Goal: Task Accomplishment & Management: Manage account settings

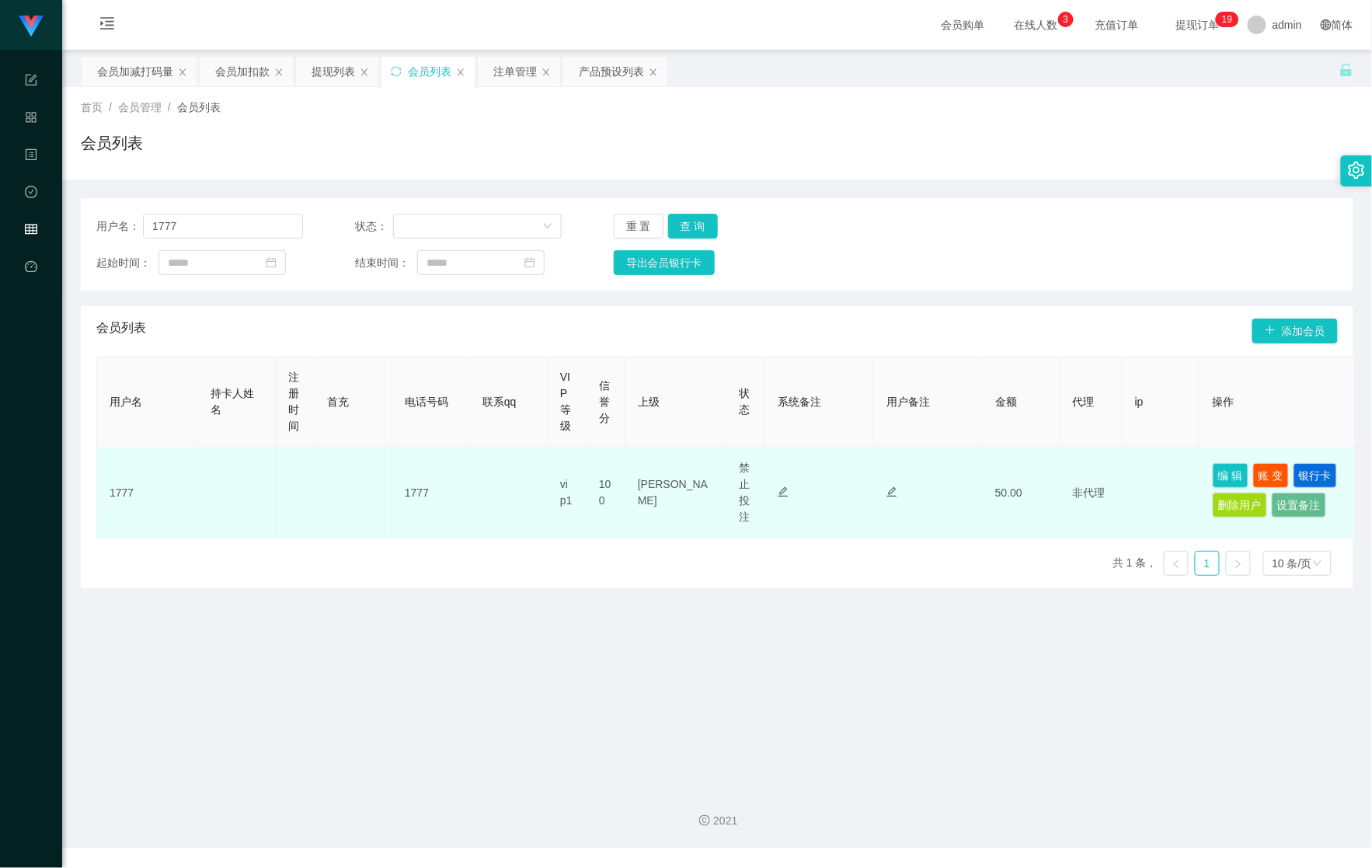
click at [1212, 478] on td "编 辑 账 变 银行卡 删除用户 设置备注" at bounding box center [1278, 493] width 156 height 91
click at [1219, 474] on button "编 辑" at bounding box center [1230, 475] width 36 height 25
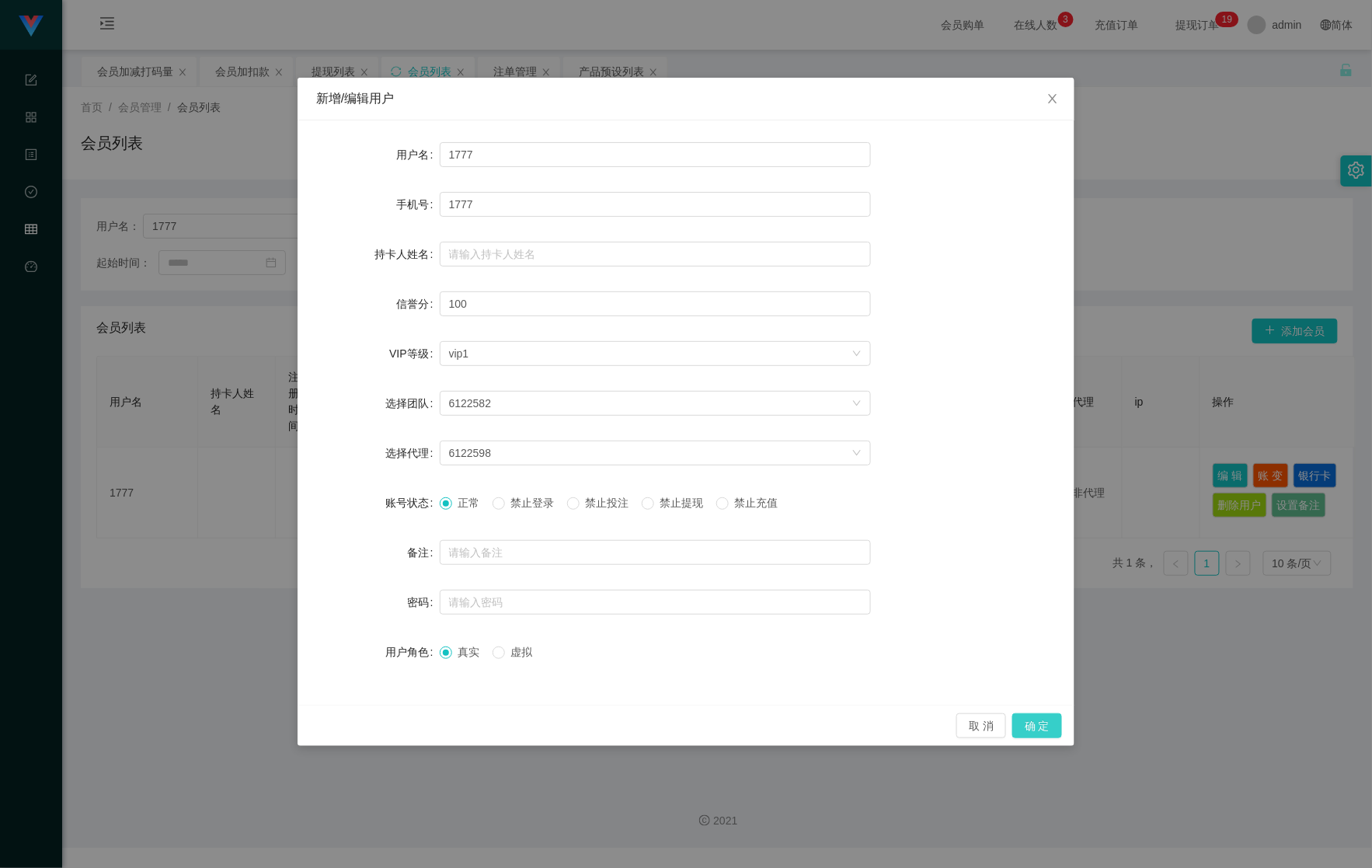
click at [1045, 724] on button "确 定" at bounding box center [1037, 726] width 50 height 25
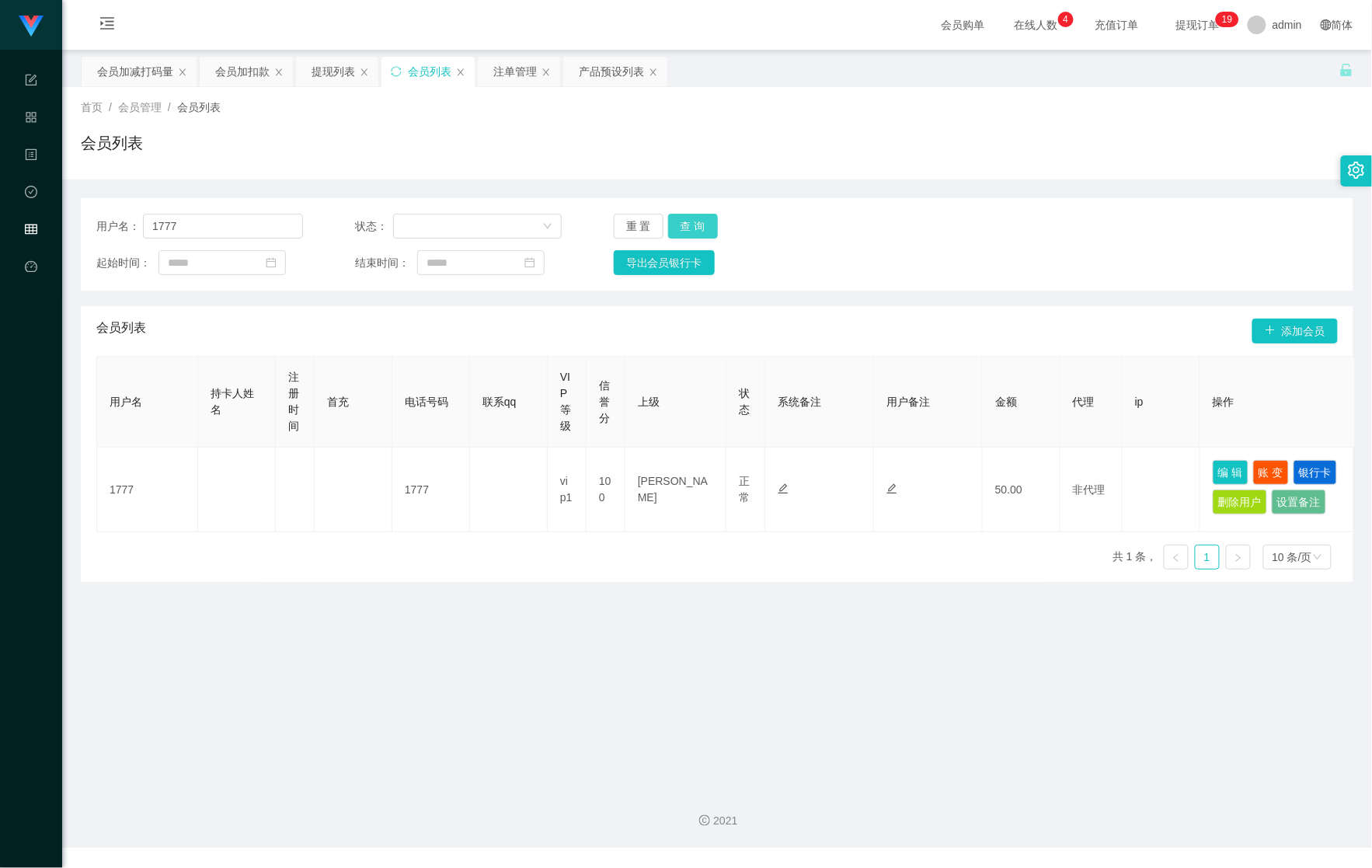
click at [697, 218] on button "查 询" at bounding box center [693, 227] width 50 height 25
click at [697, 218] on div "重 置 查 询" at bounding box center [716, 227] width 206 height 25
click at [697, 218] on button "查 询" at bounding box center [693, 227] width 50 height 25
click at [668, 214] on button "查 询" at bounding box center [693, 227] width 50 height 25
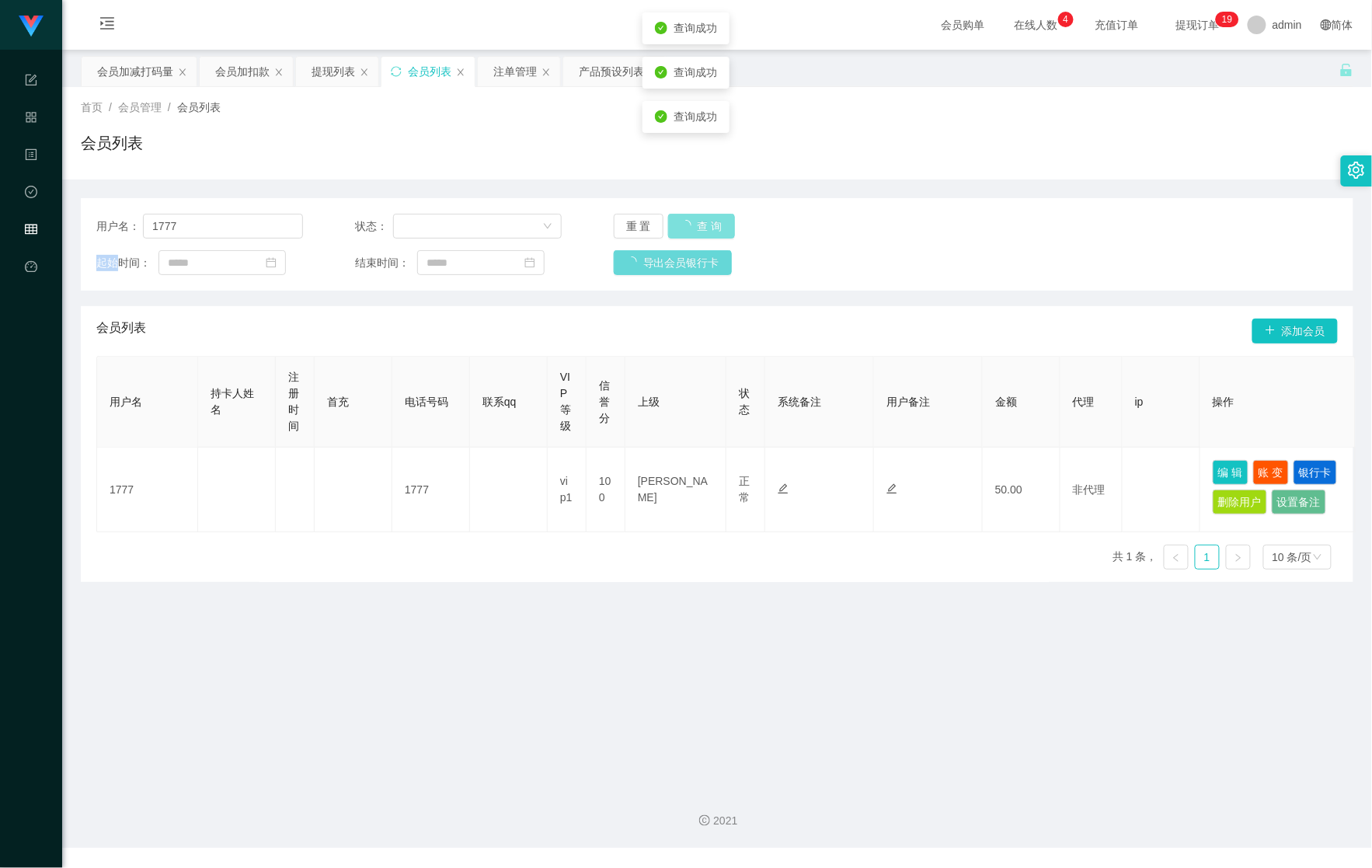
click at [668, 214] on button "查 询" at bounding box center [702, 227] width 67 height 25
click at [668, 214] on button "查 询" at bounding box center [693, 227] width 50 height 25
click at [668, 214] on button "查 询" at bounding box center [702, 227] width 67 height 25
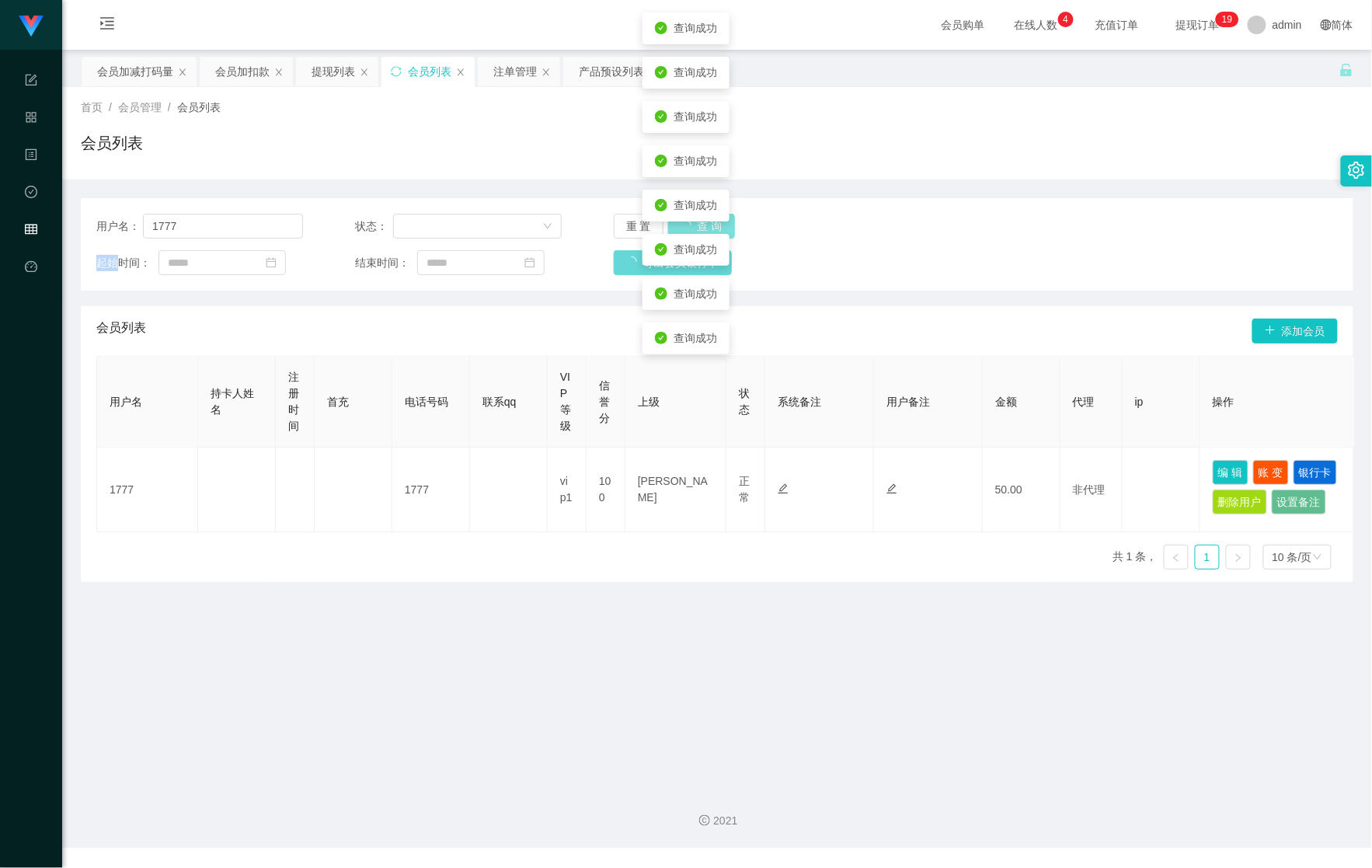
click at [668, 214] on button "查 询" at bounding box center [702, 227] width 67 height 25
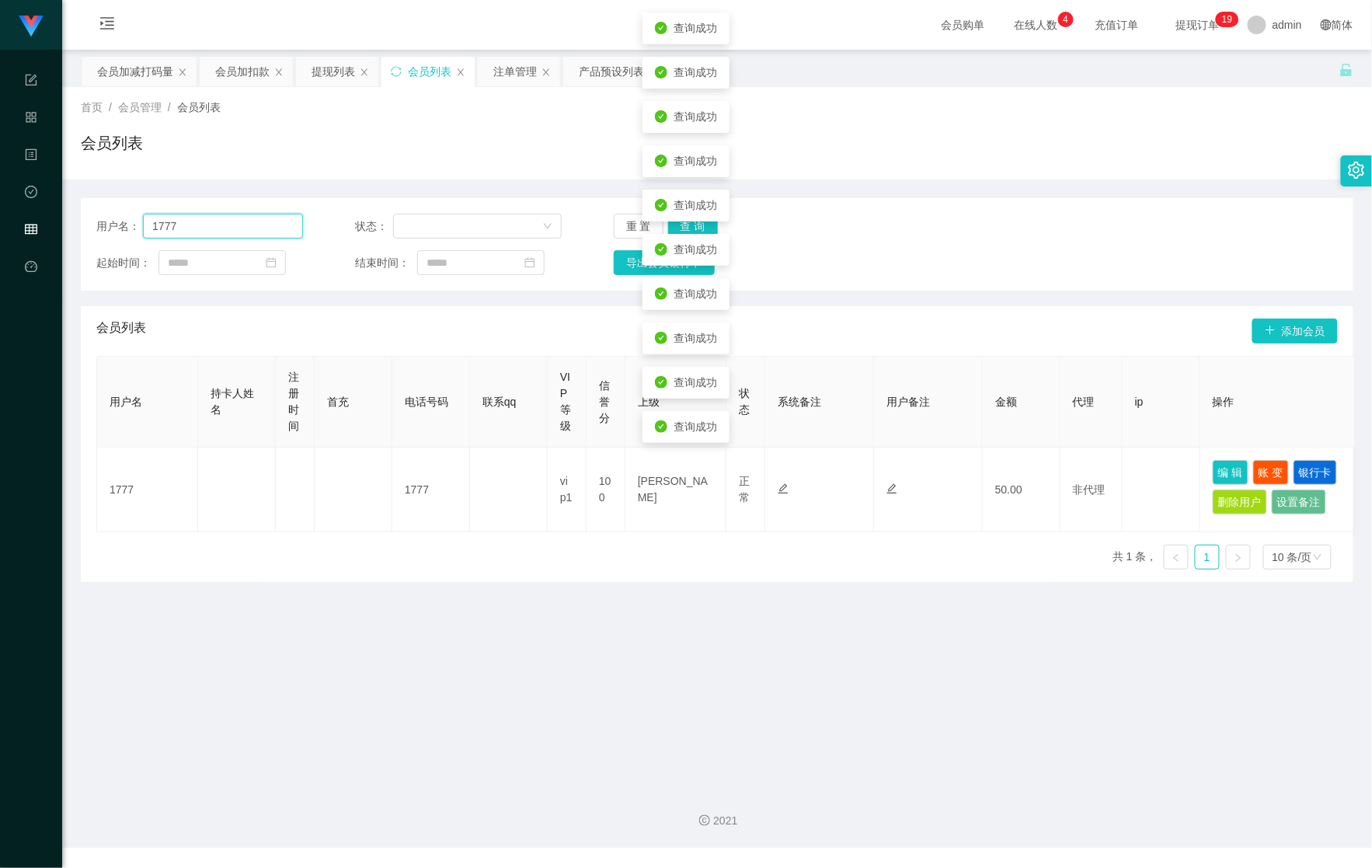
drag, startPoint x: 169, startPoint y: 224, endPoint x: -17, endPoint y: 230, distance: 186.1
click at [0, 230] on html "Shopee Workbench 系统配置 产品管理 内容中心 数据中心 会员管理 平台首页 保存配置 重置配置 整体风格设置 主题色 导航设置 内容区域宽度…" at bounding box center [686, 434] width 1372 height 868
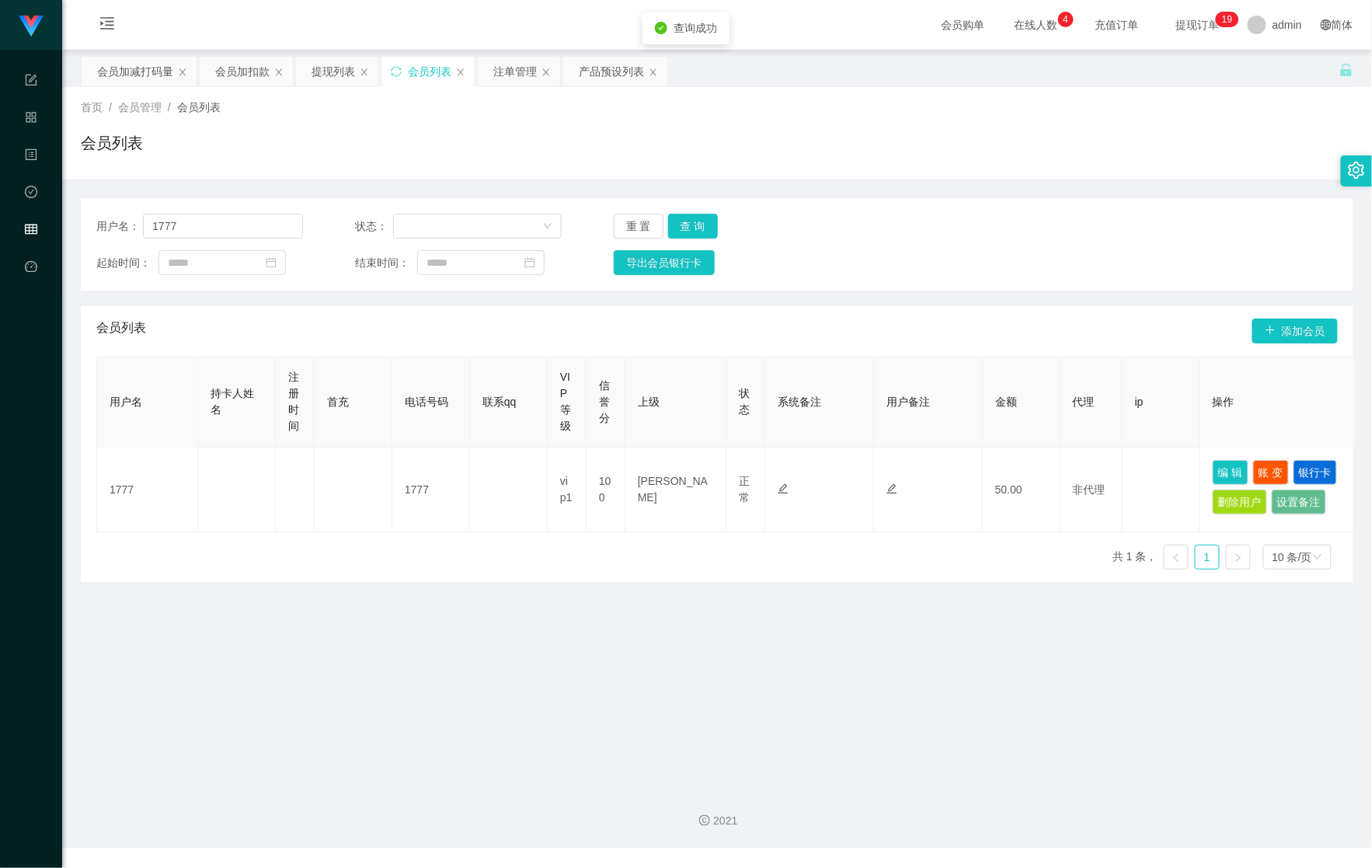
drag, startPoint x: 511, startPoint y: 71, endPoint x: 430, endPoint y: 159, distance: 119.6
click at [511, 71] on div "注单管理" at bounding box center [515, 71] width 43 height 30
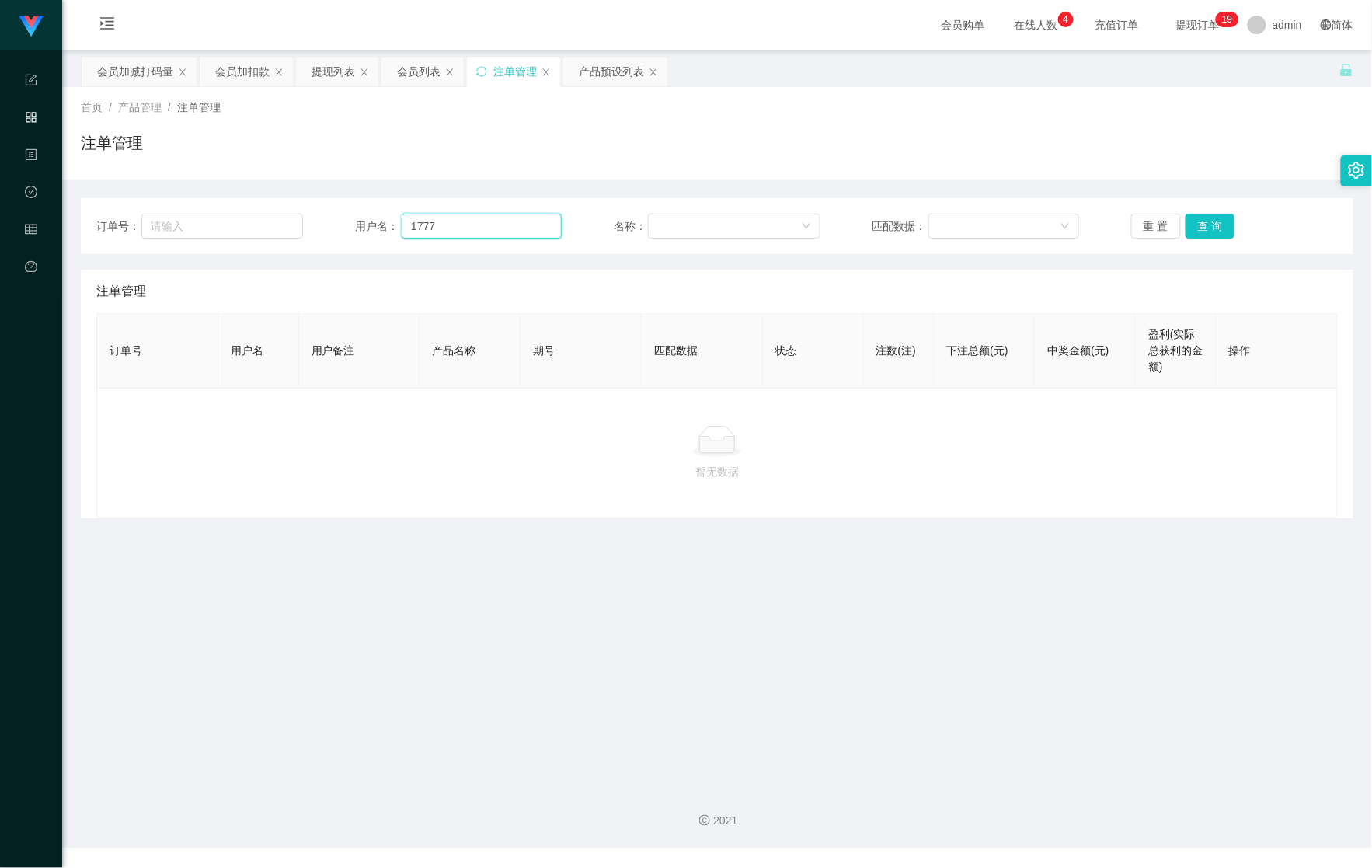
drag, startPoint x: 473, startPoint y: 224, endPoint x: 293, endPoint y: 243, distance: 181.0
click at [291, 243] on div "订单号： 用户名： 1777 名称： 匹配数据： 重 置 查 询" at bounding box center [716, 226] width 1272 height 56
click at [1191, 228] on button "查 询" at bounding box center [1211, 227] width 50 height 25
click at [1189, 229] on button "查 询" at bounding box center [1211, 227] width 50 height 25
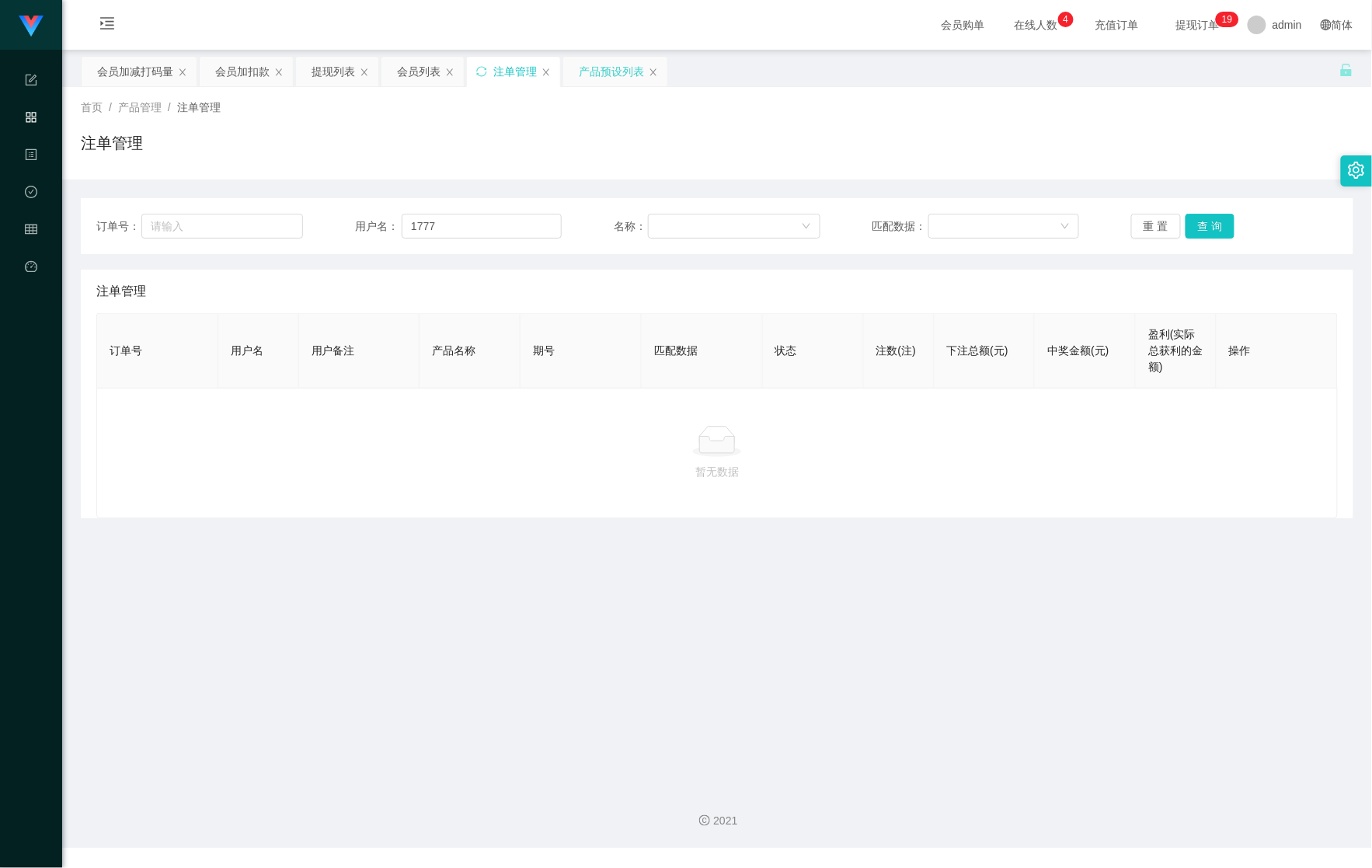
click at [596, 75] on div "产品预设列表" at bounding box center [612, 71] width 65 height 30
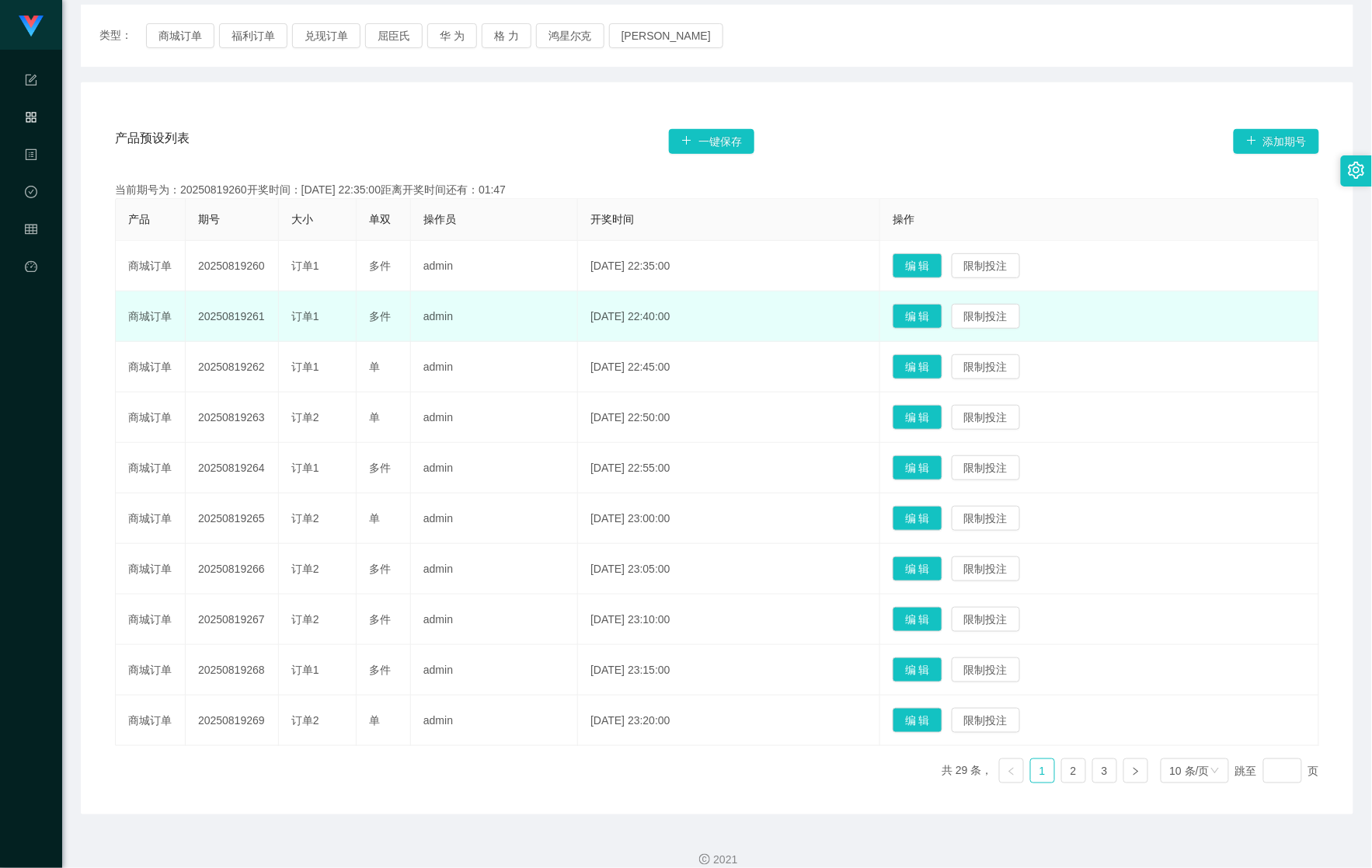
scroll to position [206, 0]
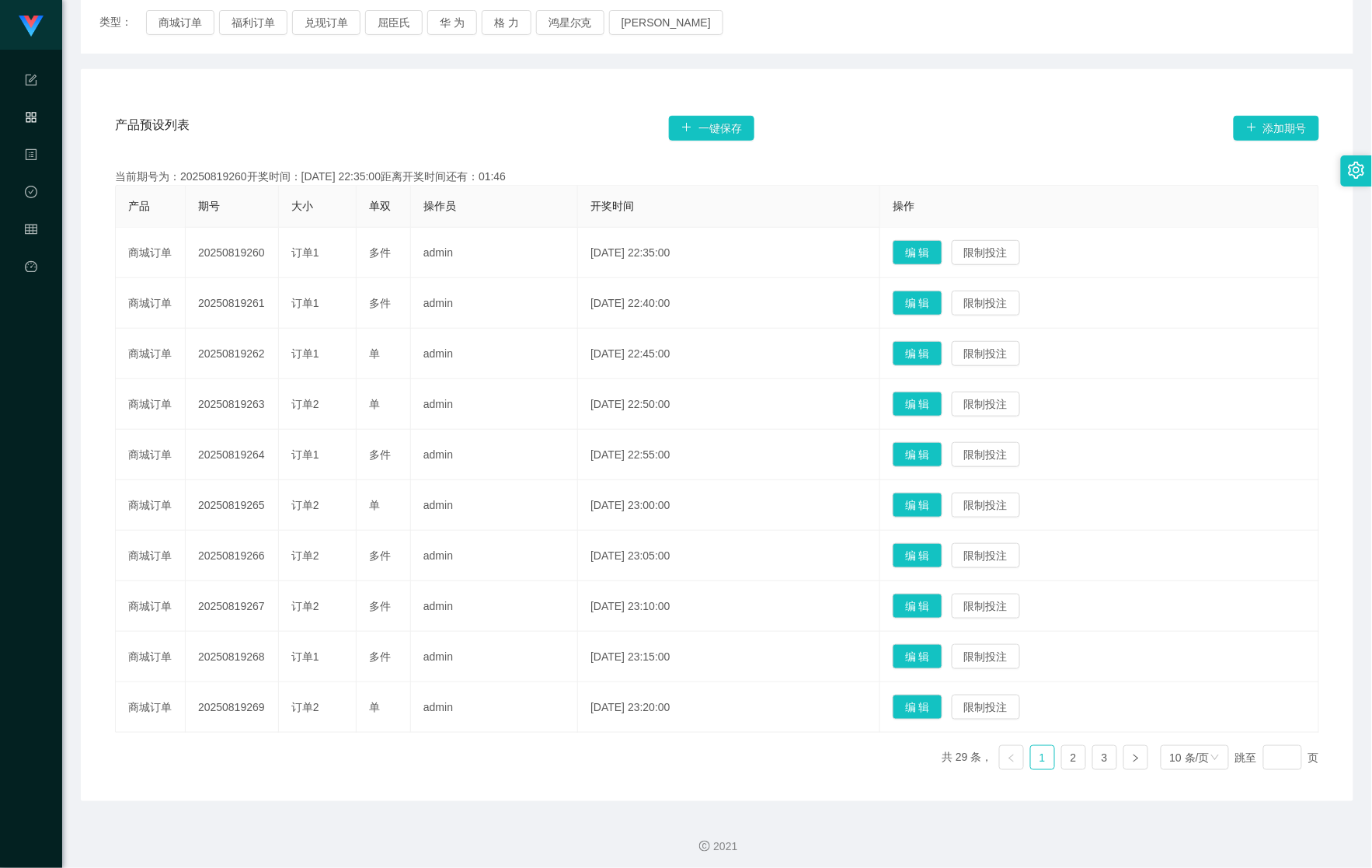
click at [179, 7] on div "类型： 商城订单 福利订单 兑现订单 屈臣氏 华 为 格 力 鸿星尔克 [PERSON_NAME]" at bounding box center [716, 22] width 1272 height 62
click at [177, 13] on button "商城订单" at bounding box center [180, 23] width 68 height 25
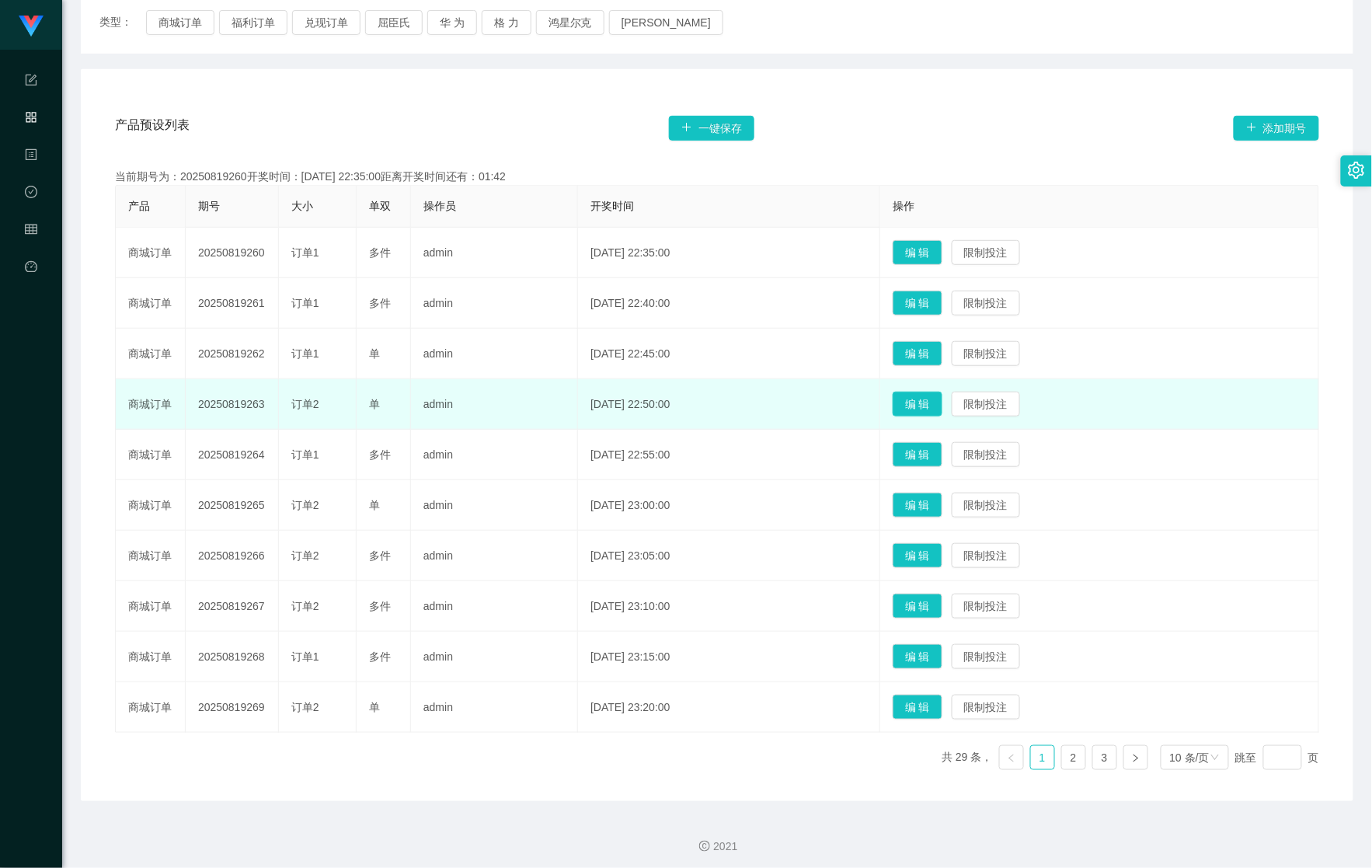
click at [918, 405] on button "编 辑" at bounding box center [918, 404] width 50 height 25
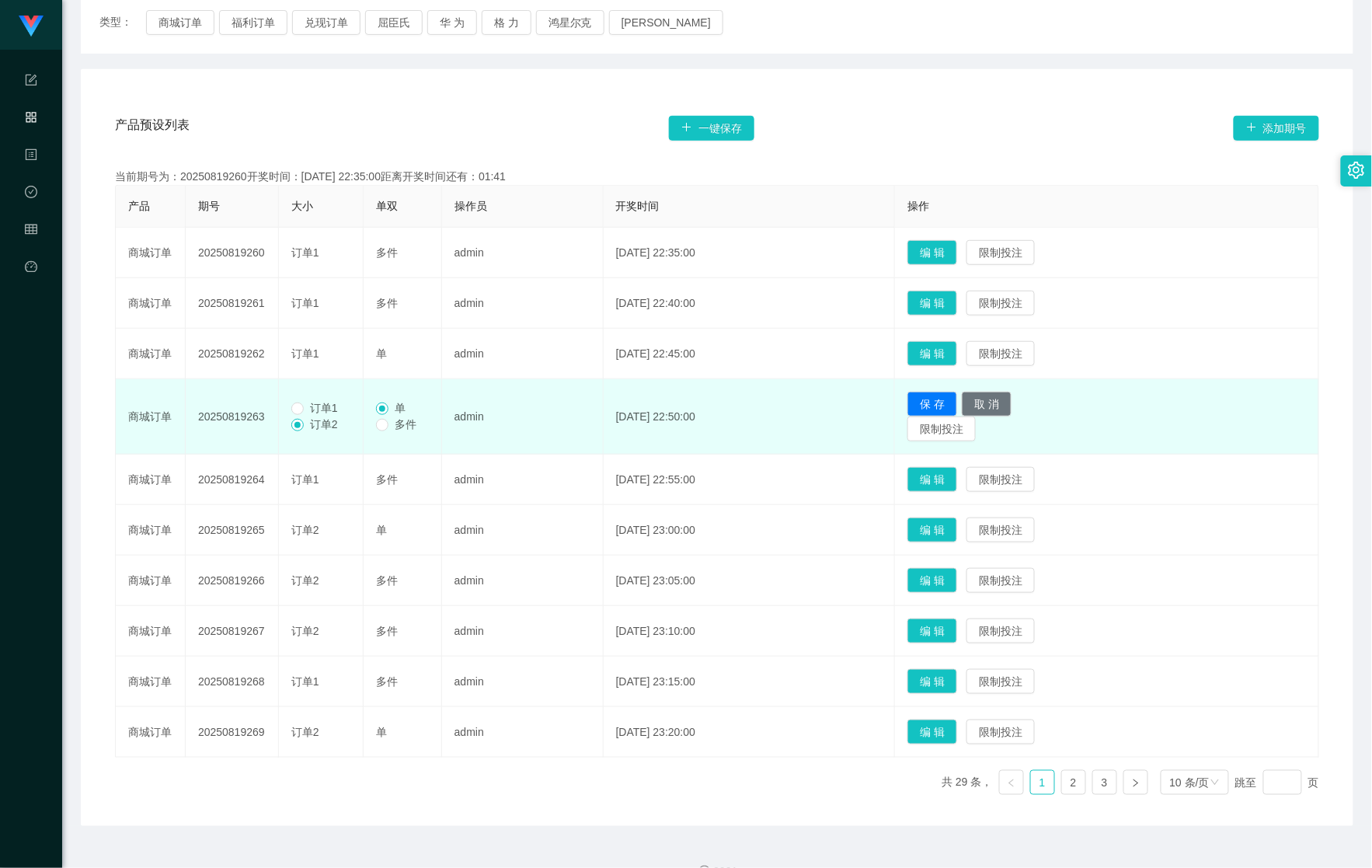
click at [333, 410] on span "订单1" at bounding box center [324, 407] width 40 height 12
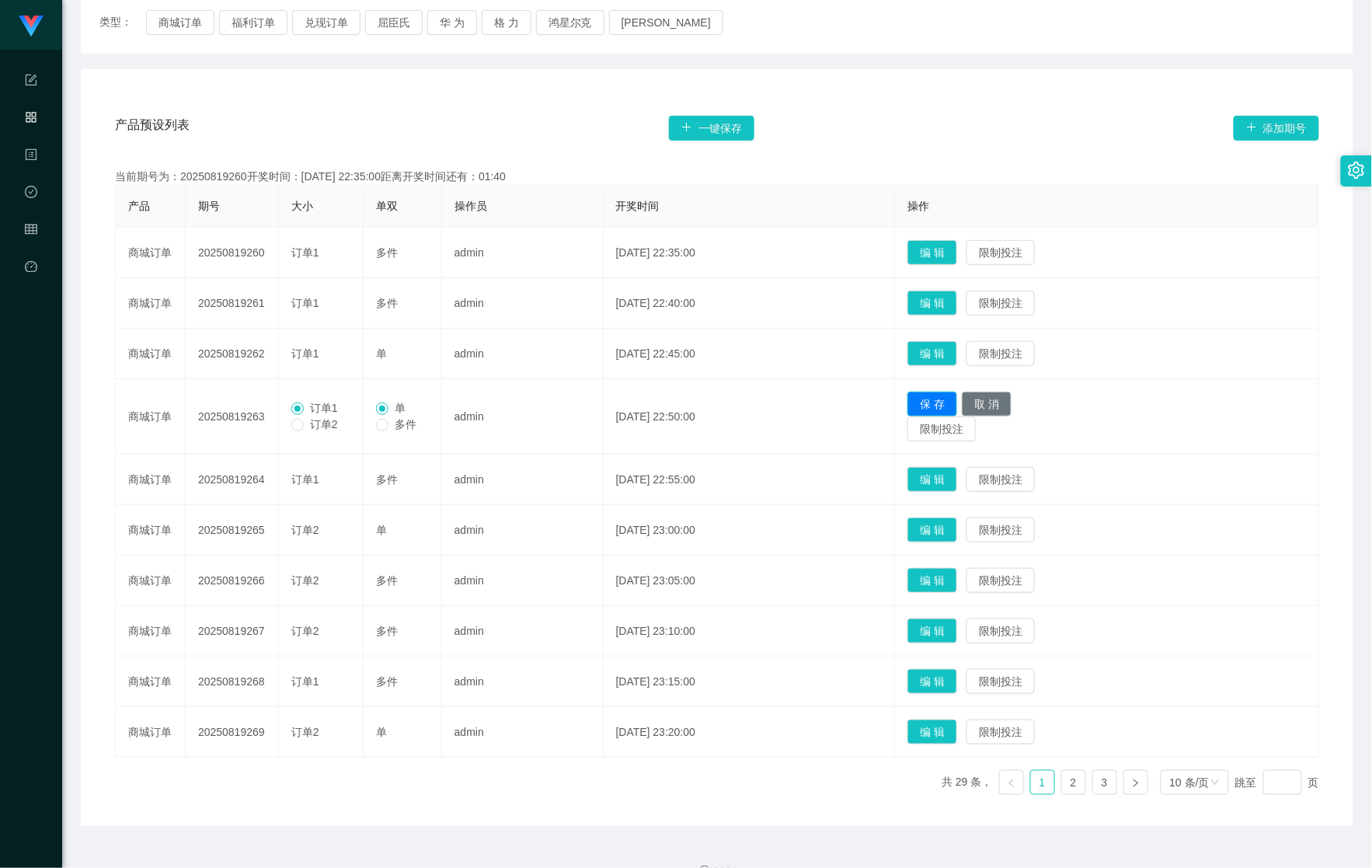
click at [934, 401] on button "保 存" at bounding box center [932, 404] width 50 height 25
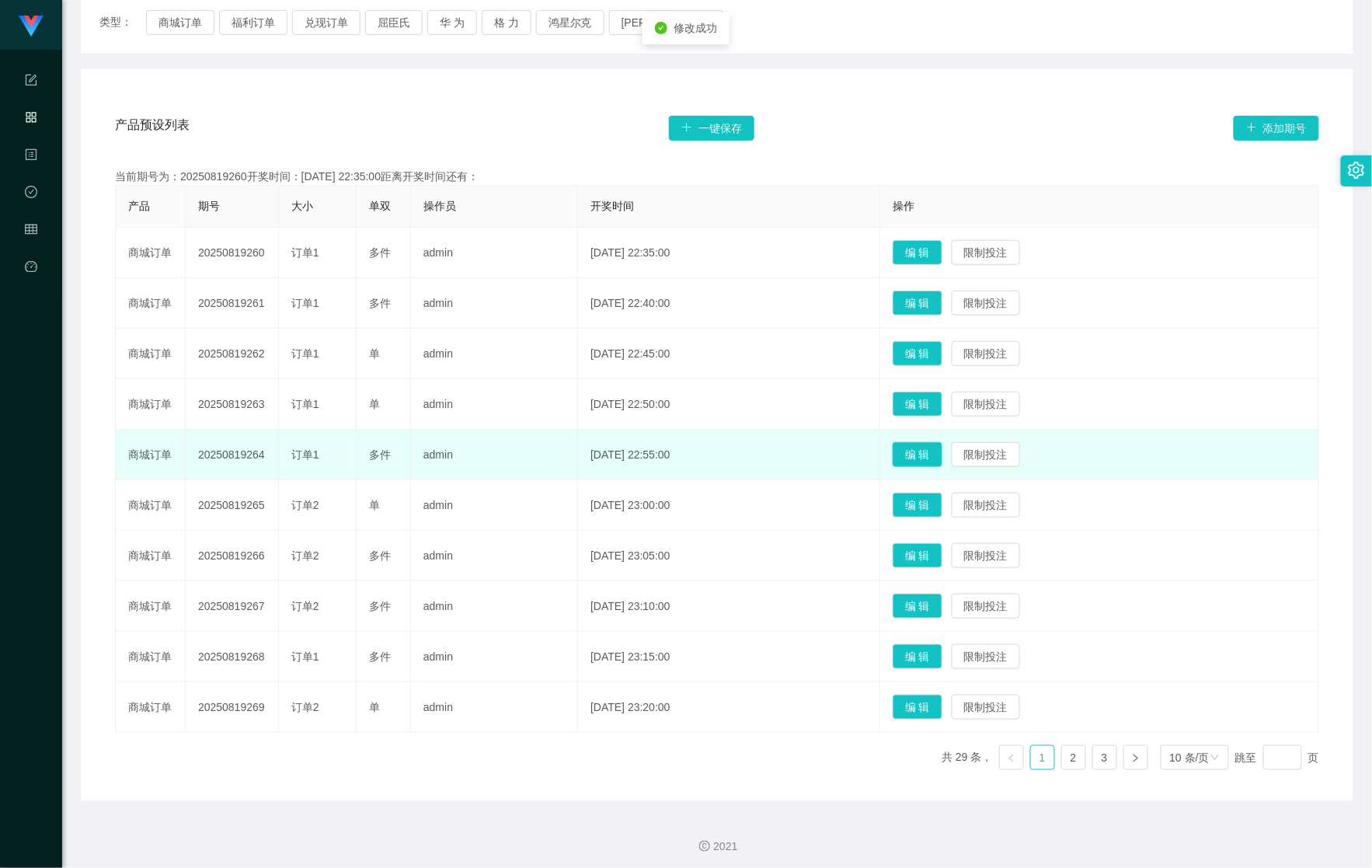
click at [939, 450] on button "编 辑" at bounding box center [918, 454] width 50 height 25
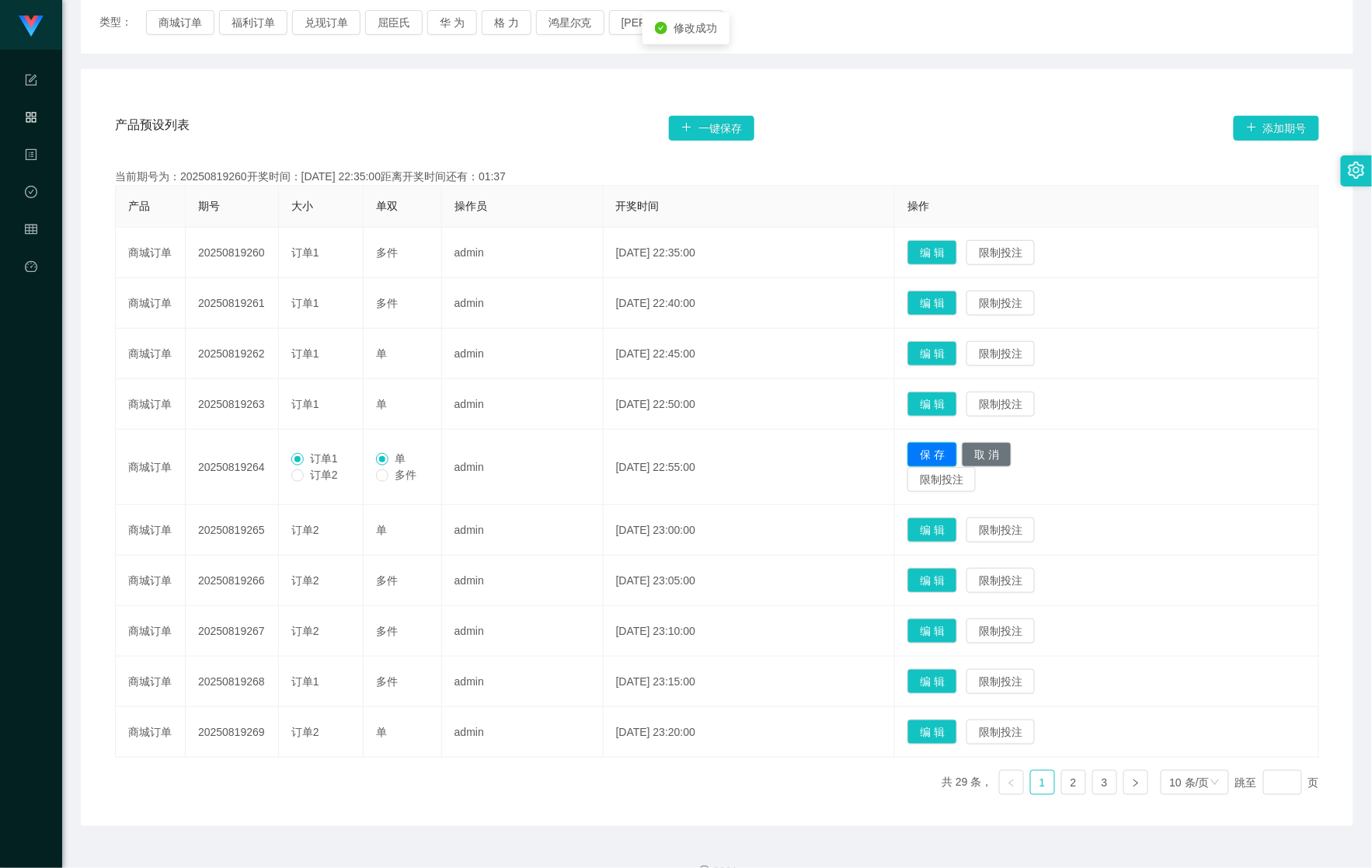
click at [957, 449] on button "保 存" at bounding box center [932, 454] width 50 height 25
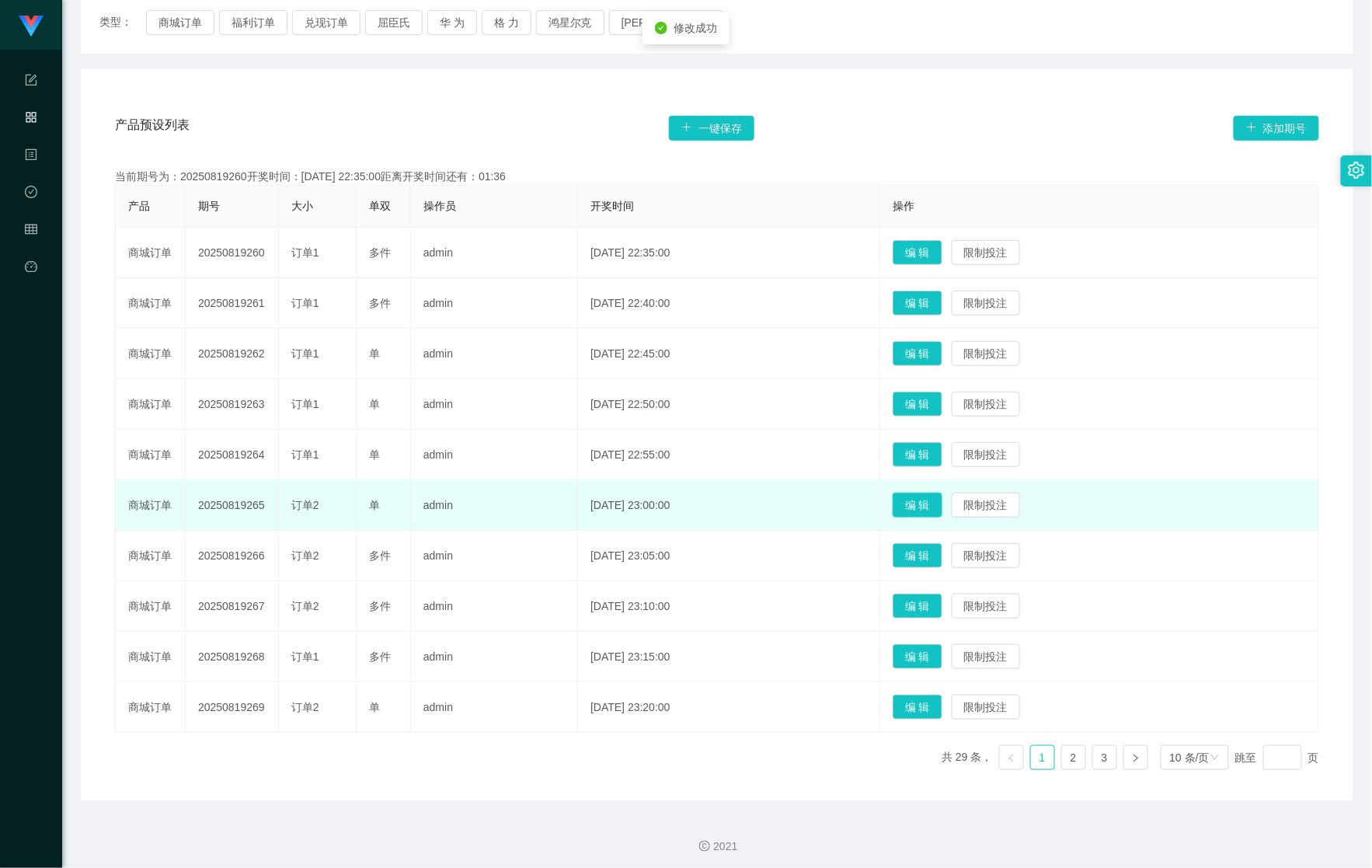
click at [925, 514] on button "编 辑" at bounding box center [918, 505] width 50 height 25
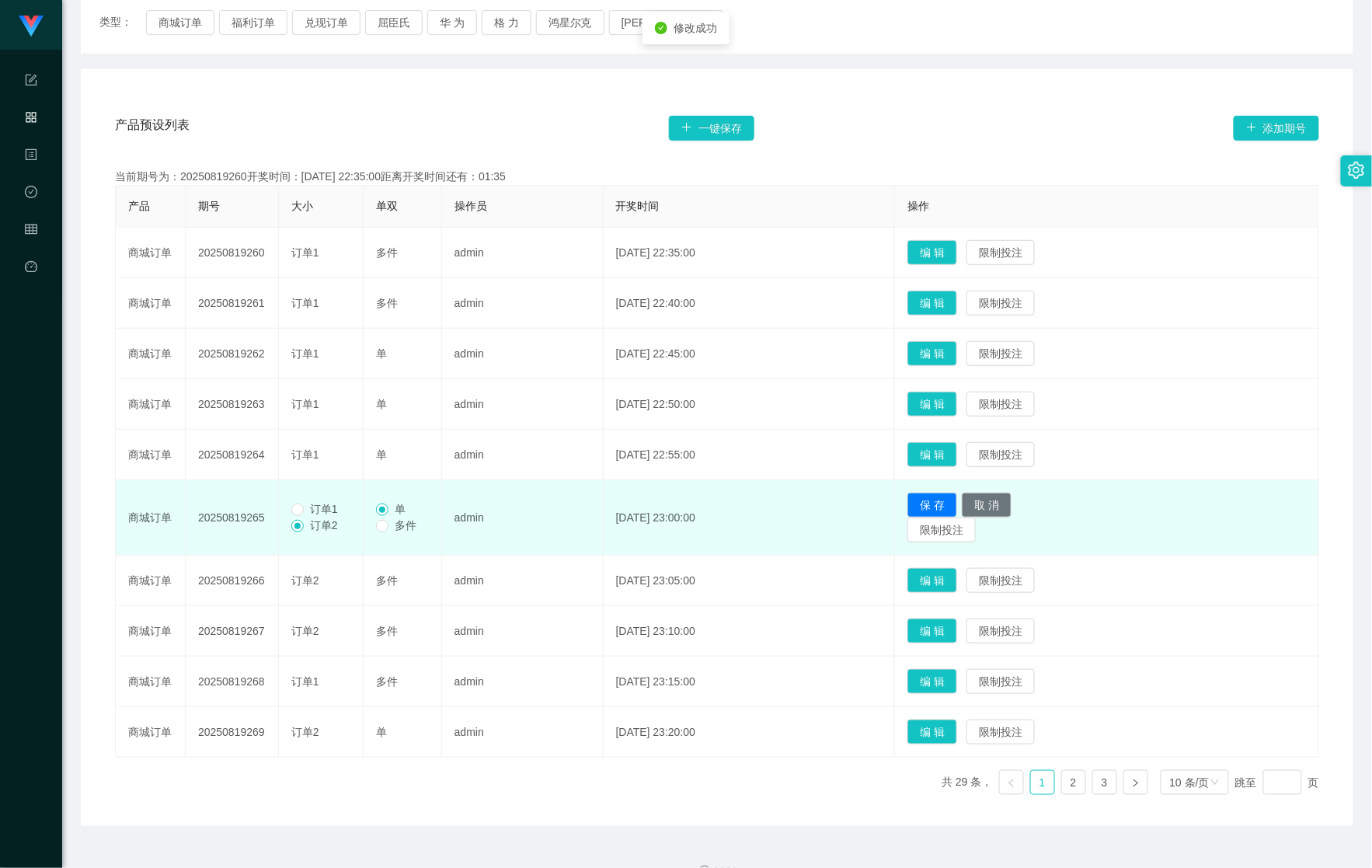
click at [320, 514] on span "订单1" at bounding box center [324, 509] width 40 height 12
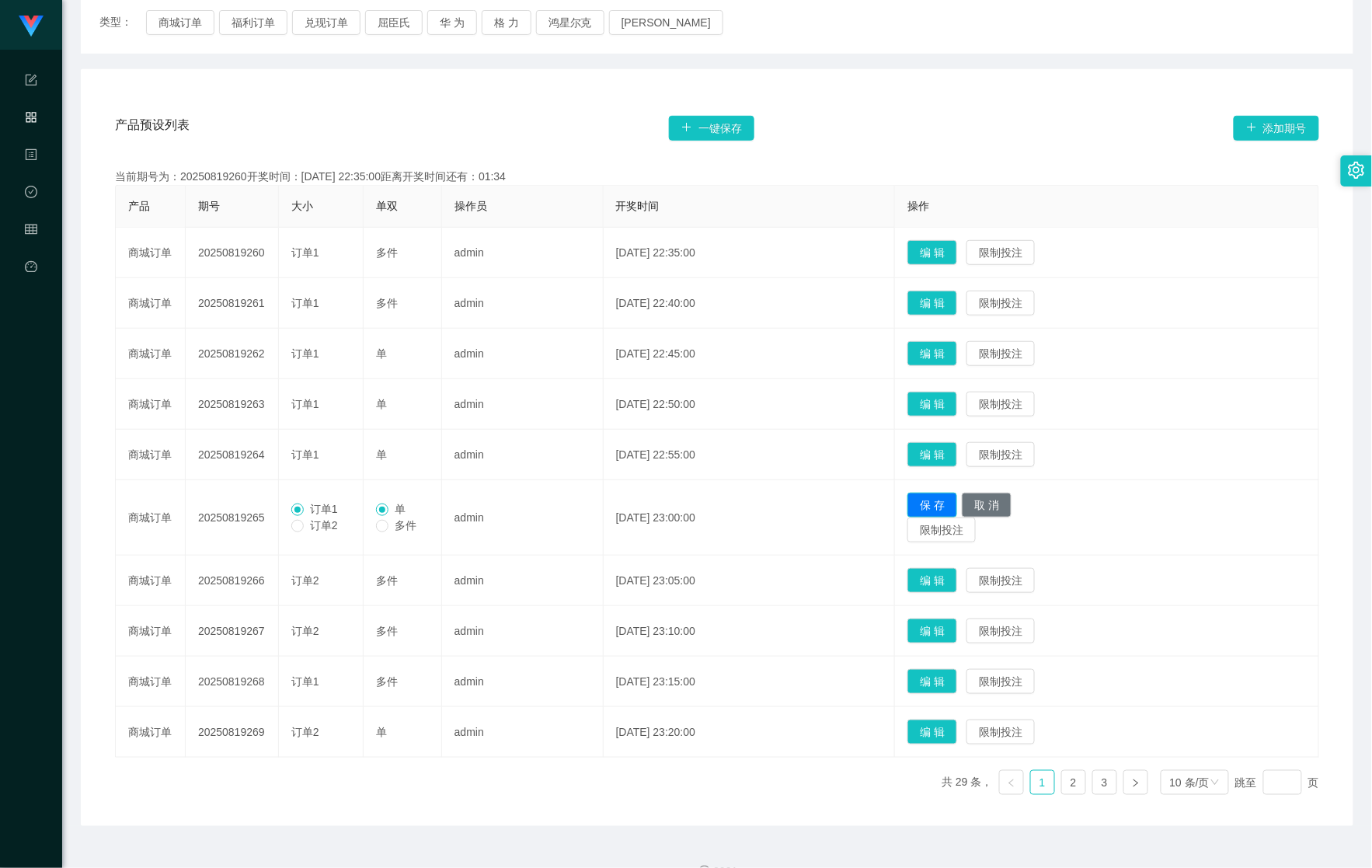
click at [957, 497] on button "保 存" at bounding box center [932, 505] width 50 height 25
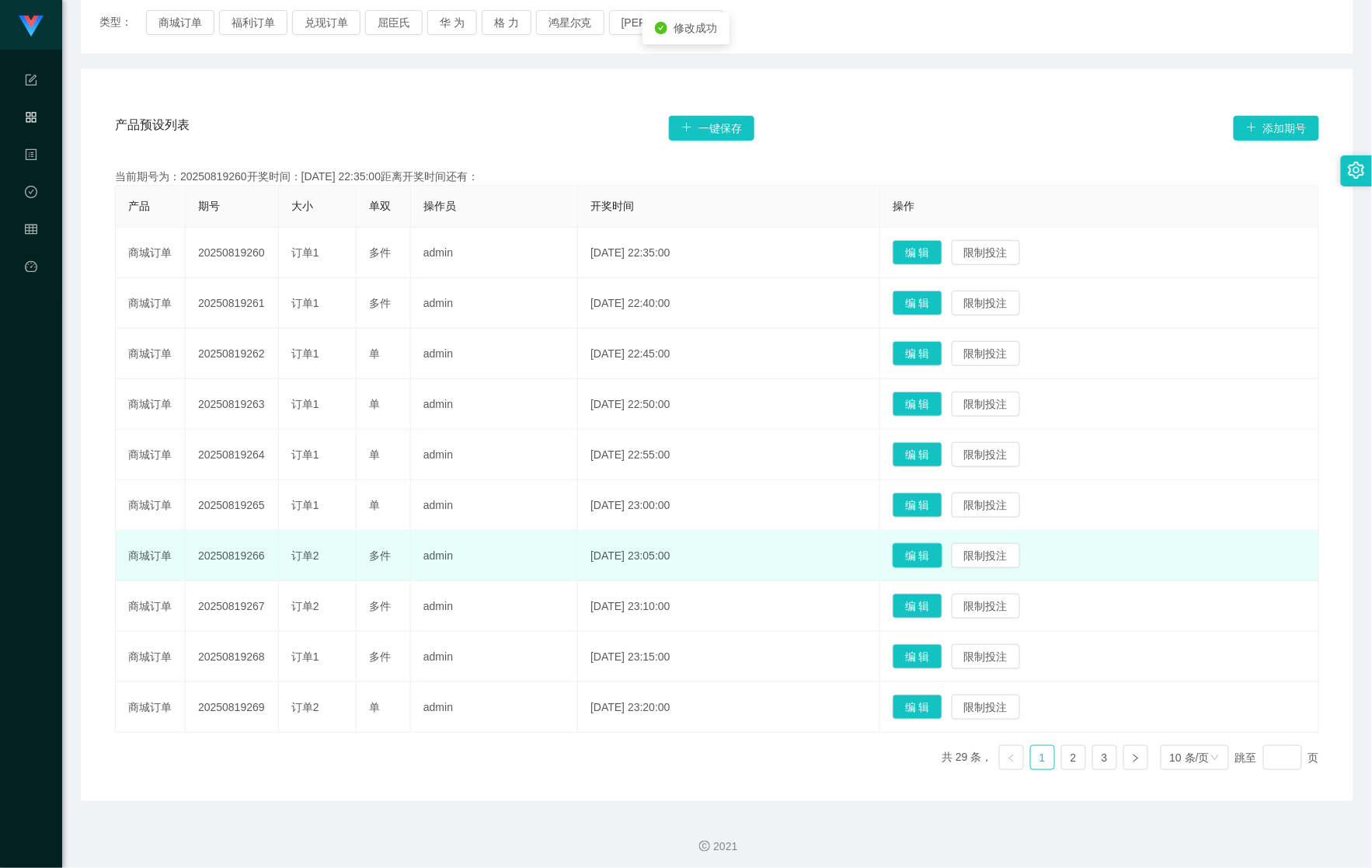
click at [930, 552] on button "编 辑" at bounding box center [918, 556] width 50 height 25
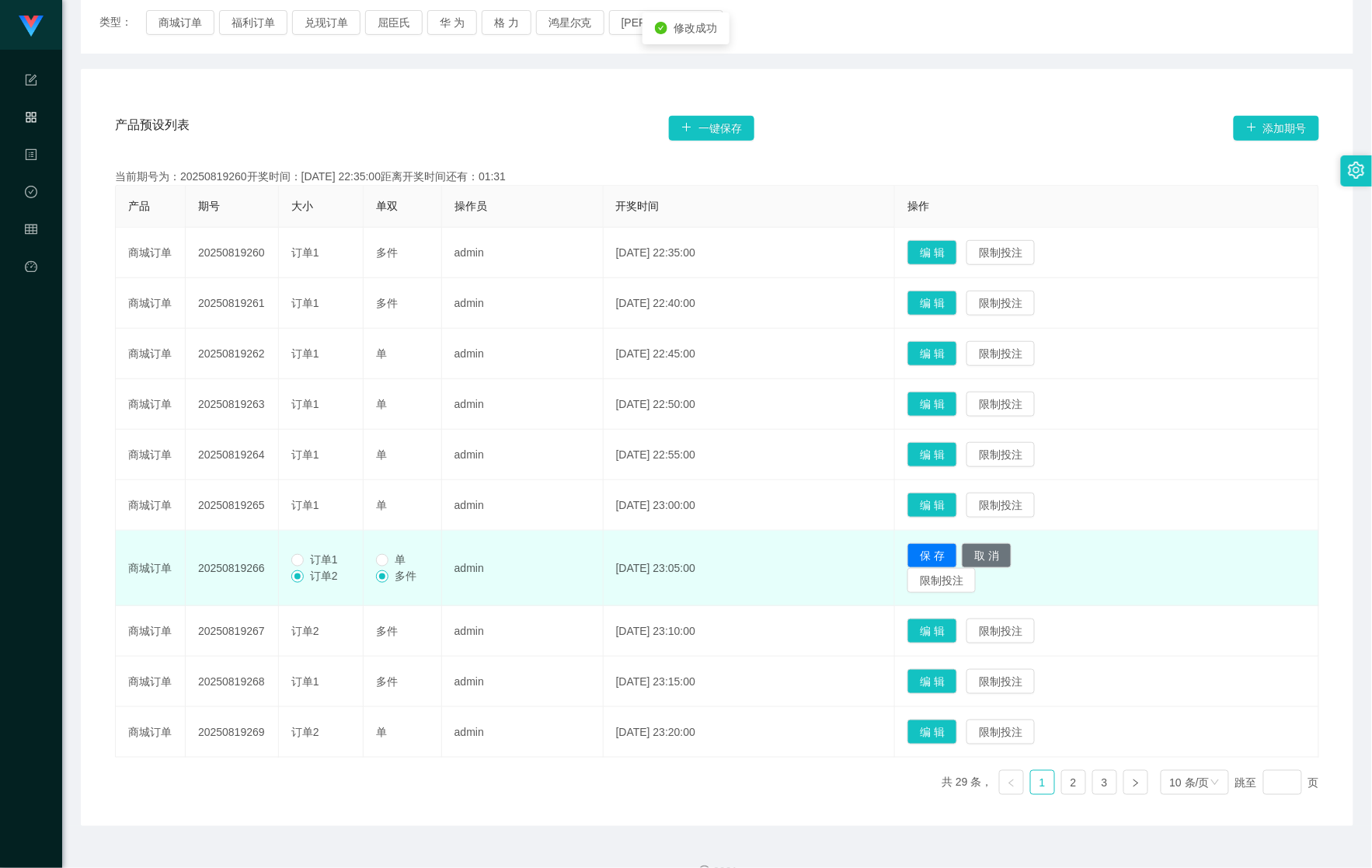
click at [304, 554] on span "订单1" at bounding box center [324, 559] width 40 height 12
click at [379, 553] on label "单" at bounding box center [394, 560] width 36 height 16
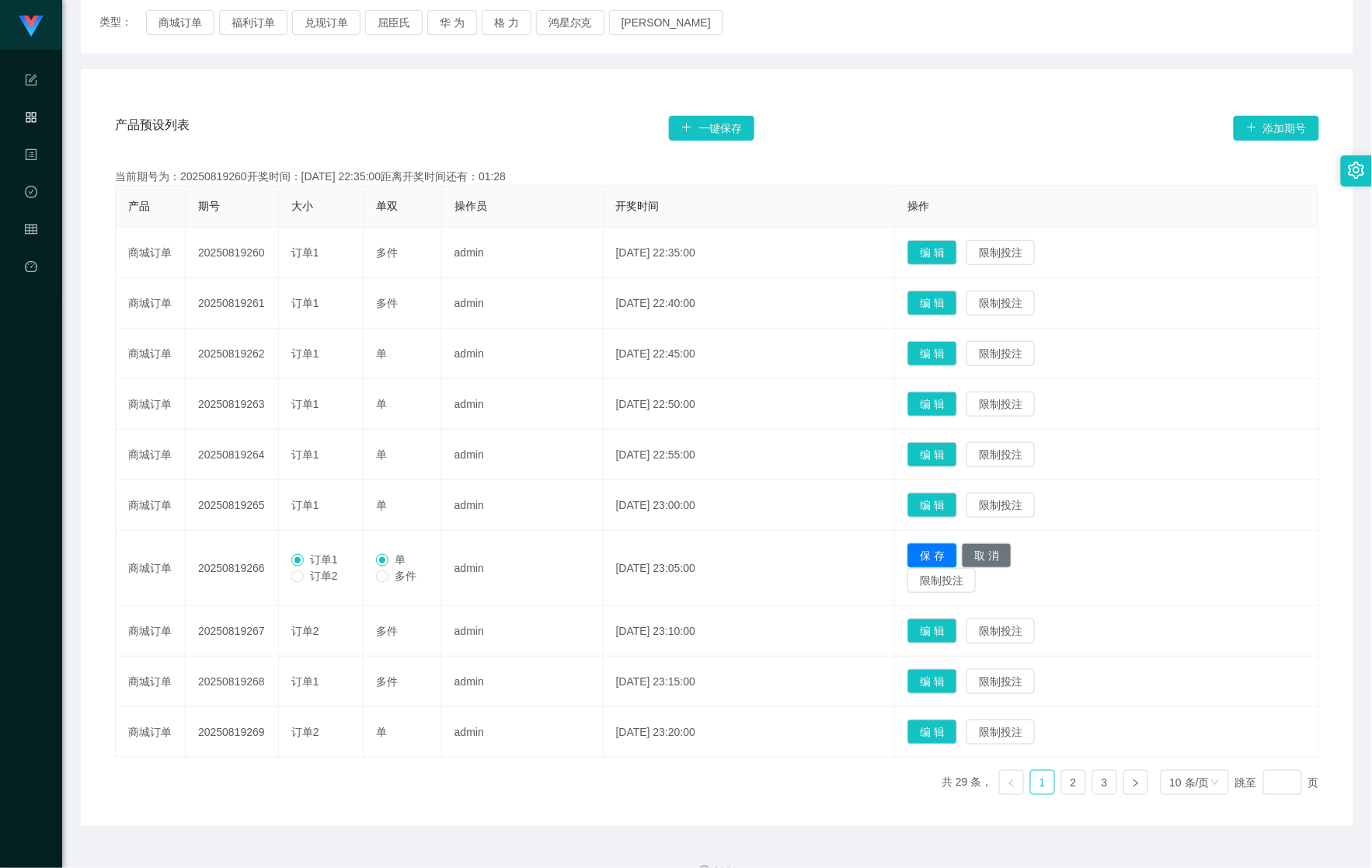
click at [952, 547] on button "保 存" at bounding box center [932, 556] width 50 height 25
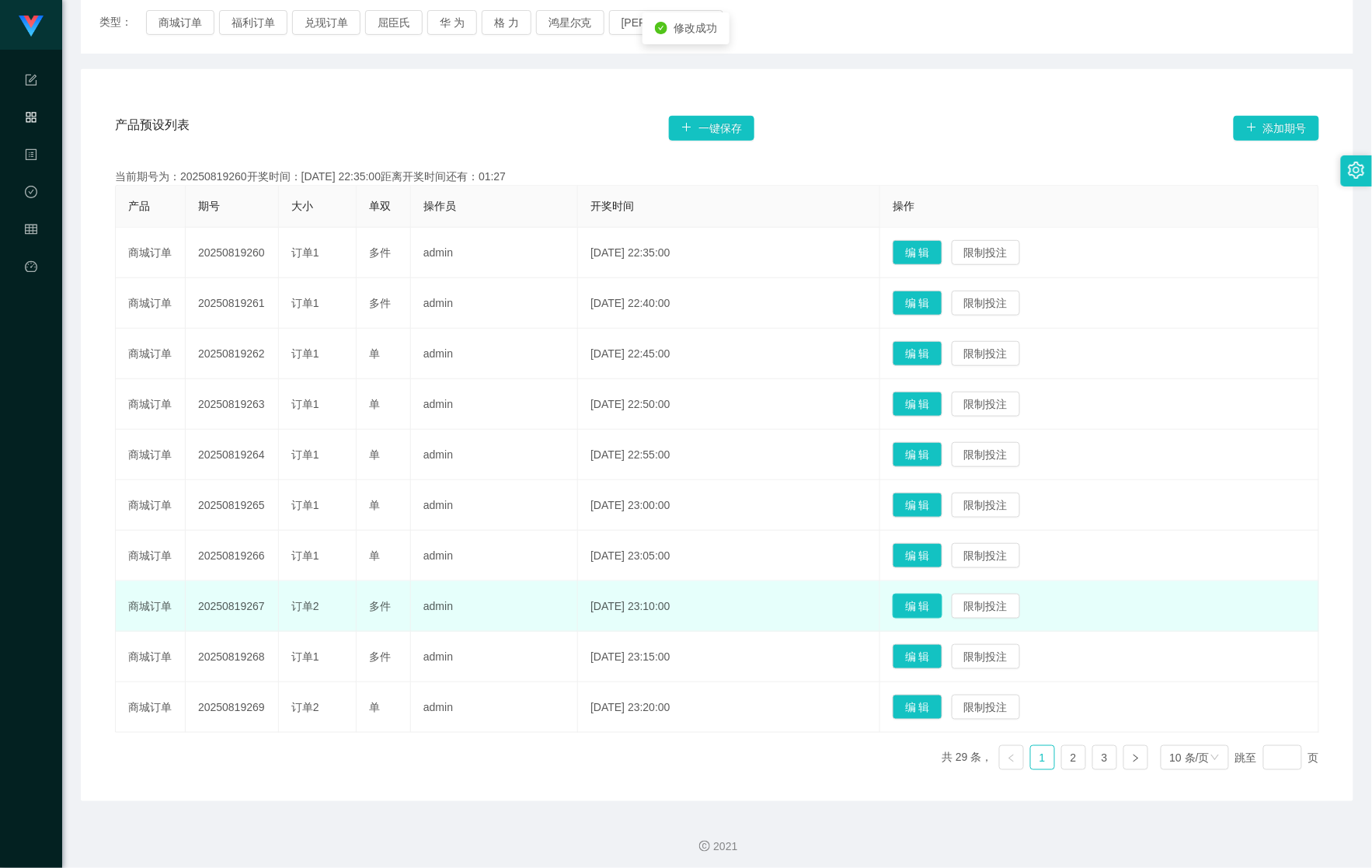
drag, startPoint x: 918, startPoint y: 605, endPoint x: 895, endPoint y: 608, distance: 23.2
click at [917, 606] on button "编 辑" at bounding box center [918, 606] width 50 height 25
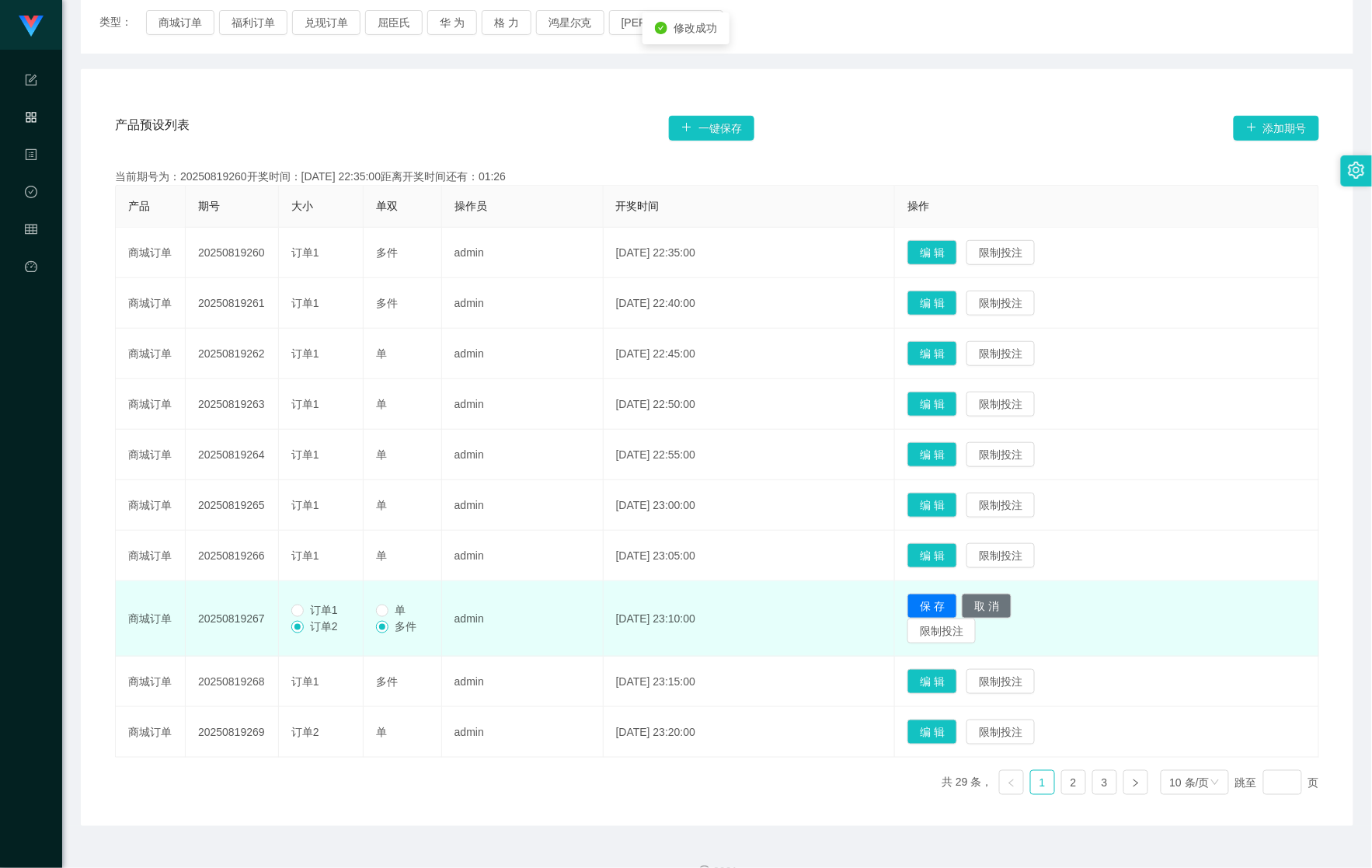
click at [374, 611] on td "单 多件" at bounding box center [403, 618] width 79 height 75
click at [319, 608] on span "订单1" at bounding box center [324, 610] width 40 height 12
click at [945, 601] on button "保 存" at bounding box center [932, 606] width 50 height 25
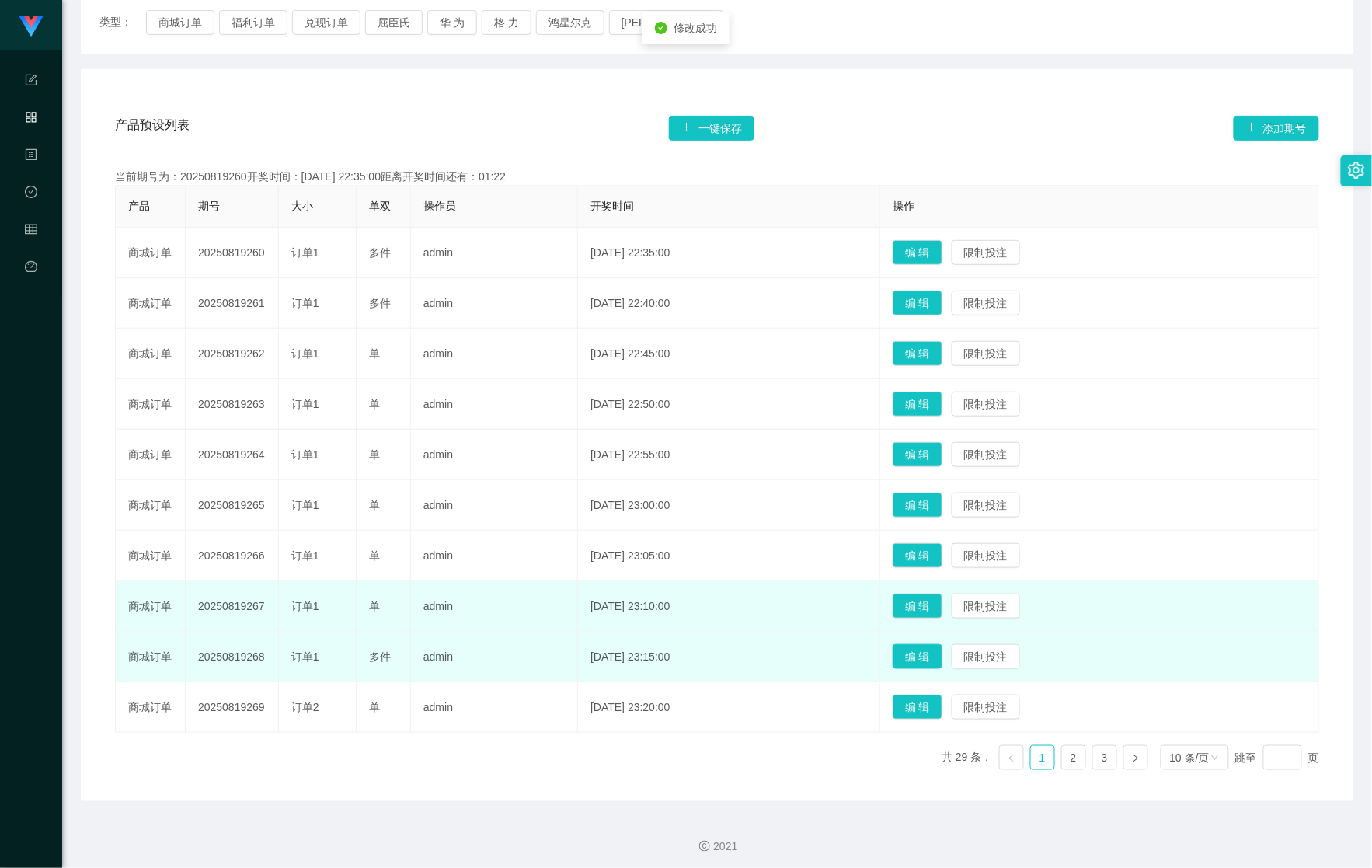
click at [934, 654] on button "编 辑" at bounding box center [918, 657] width 50 height 25
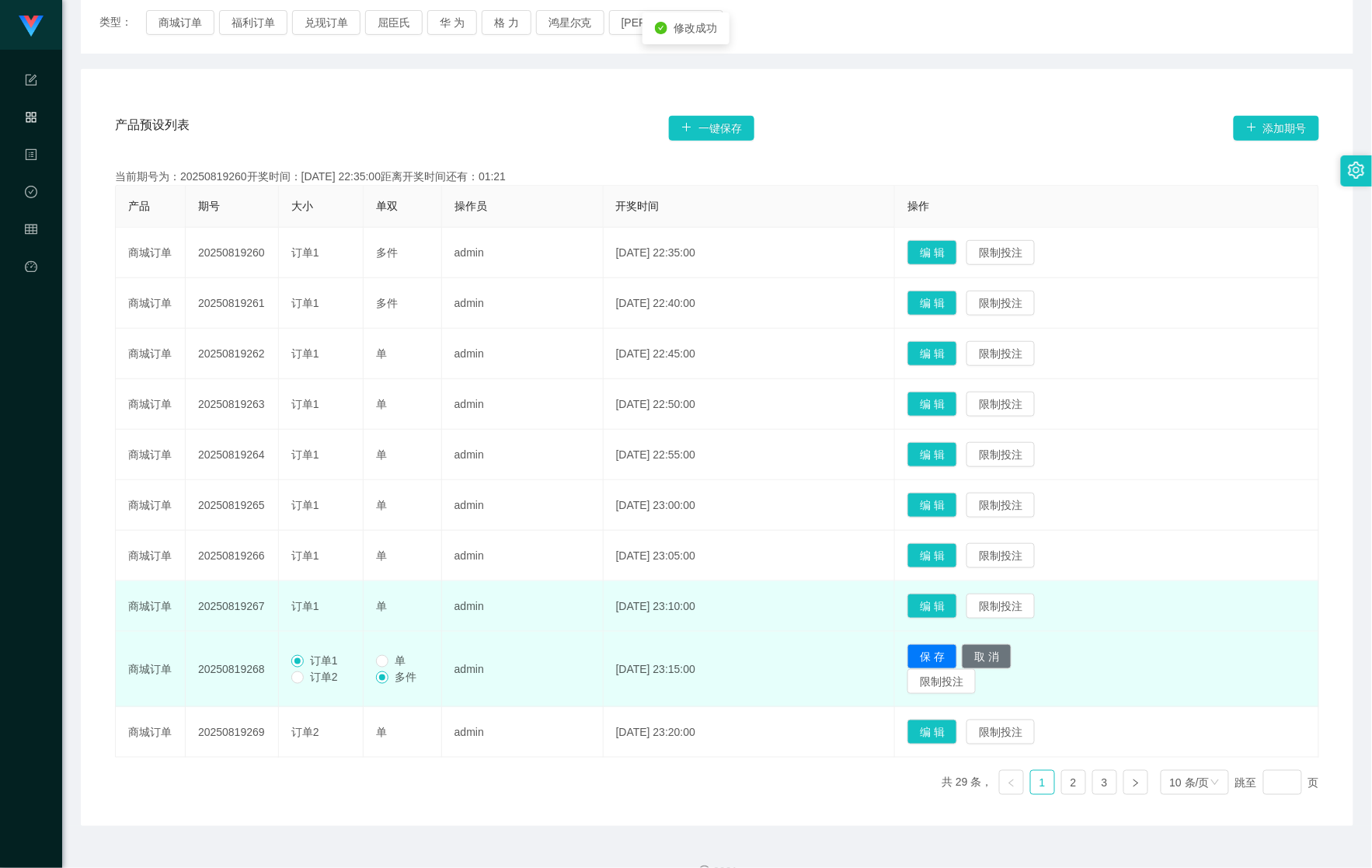
click at [379, 654] on label "单" at bounding box center [394, 661] width 36 height 16
click at [381, 654] on label "单" at bounding box center [394, 661] width 36 height 16
click at [954, 653] on button "保 存" at bounding box center [932, 657] width 50 height 25
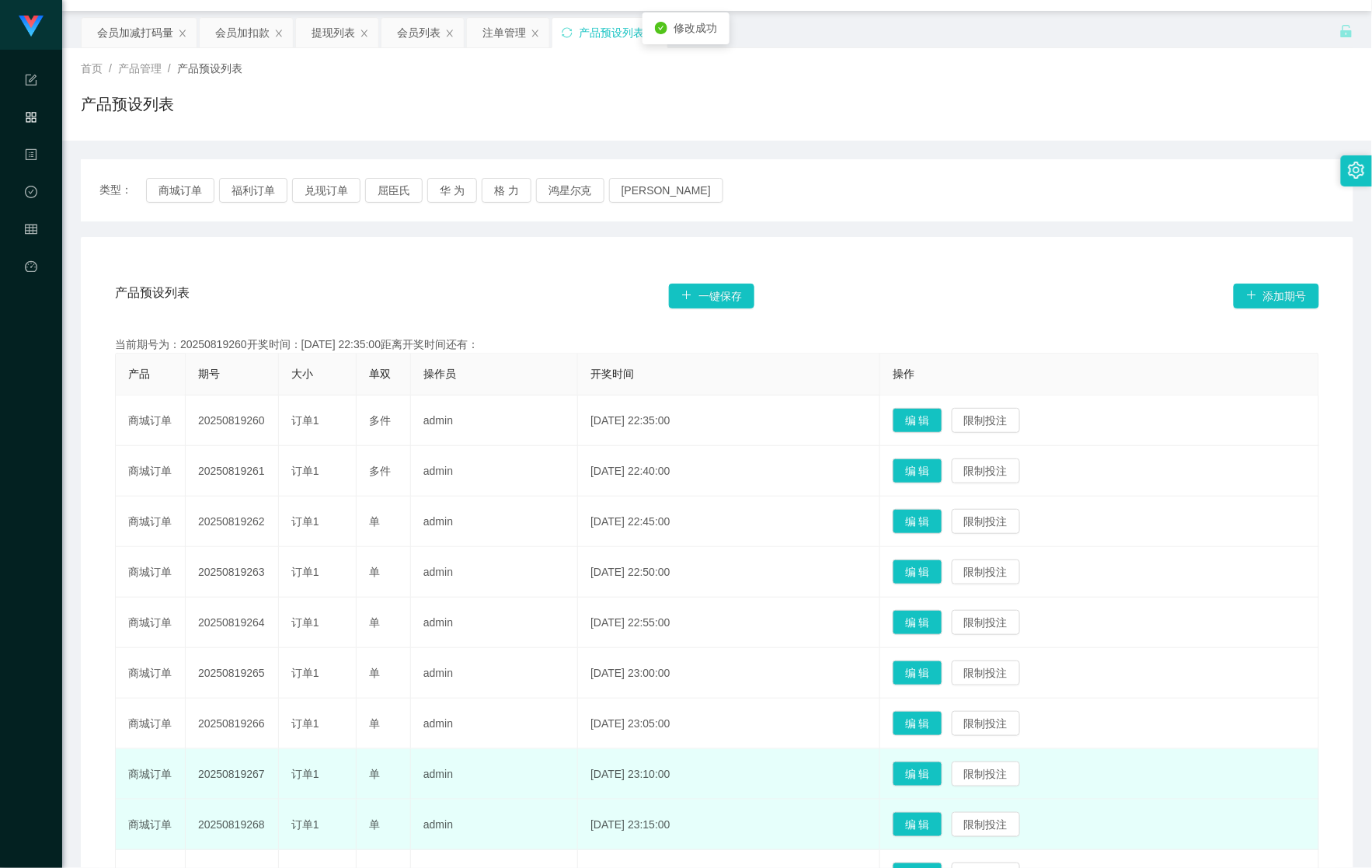
scroll to position [0, 0]
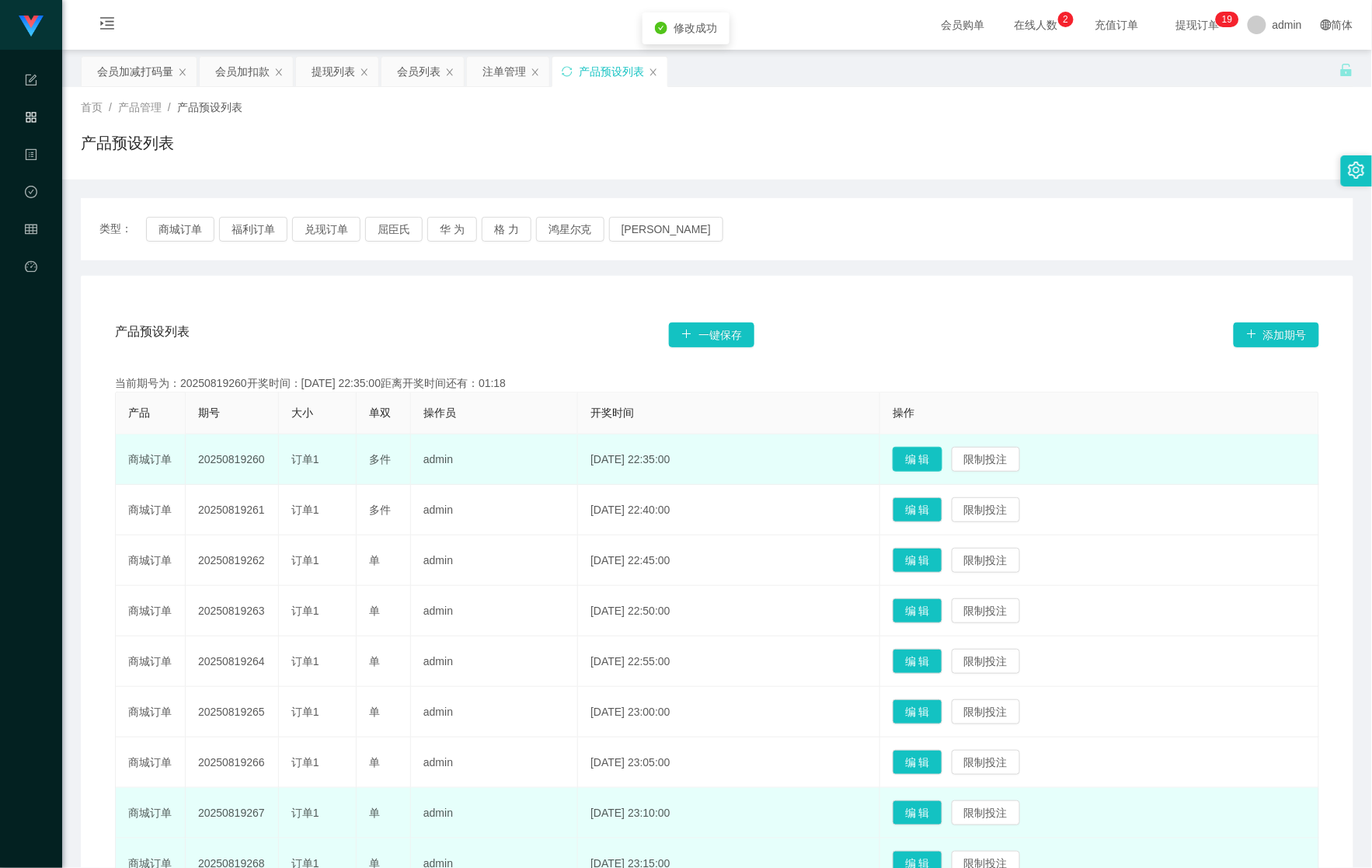
click at [943, 470] on button "编 辑" at bounding box center [918, 459] width 50 height 25
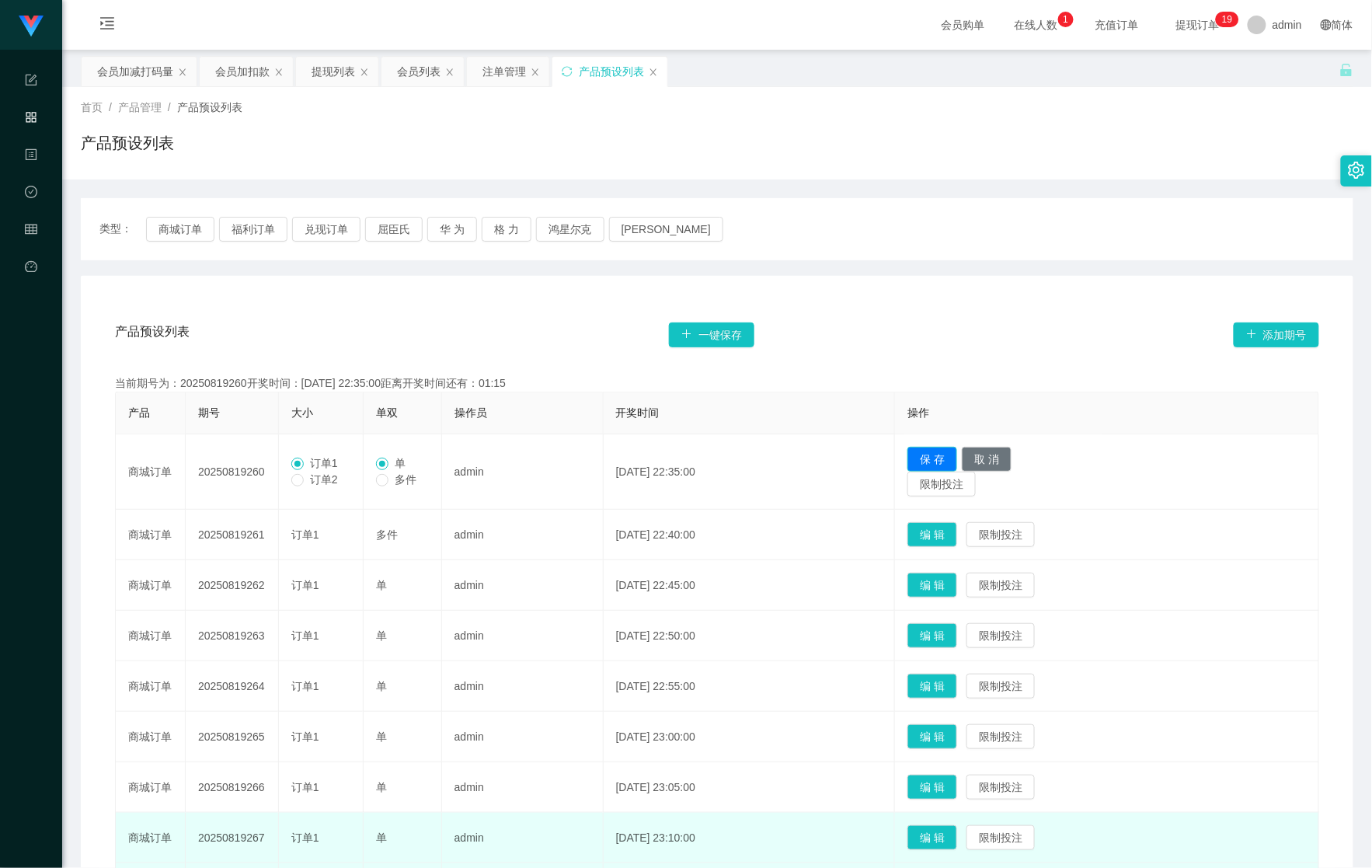
click at [946, 458] on button "保 存" at bounding box center [932, 459] width 50 height 25
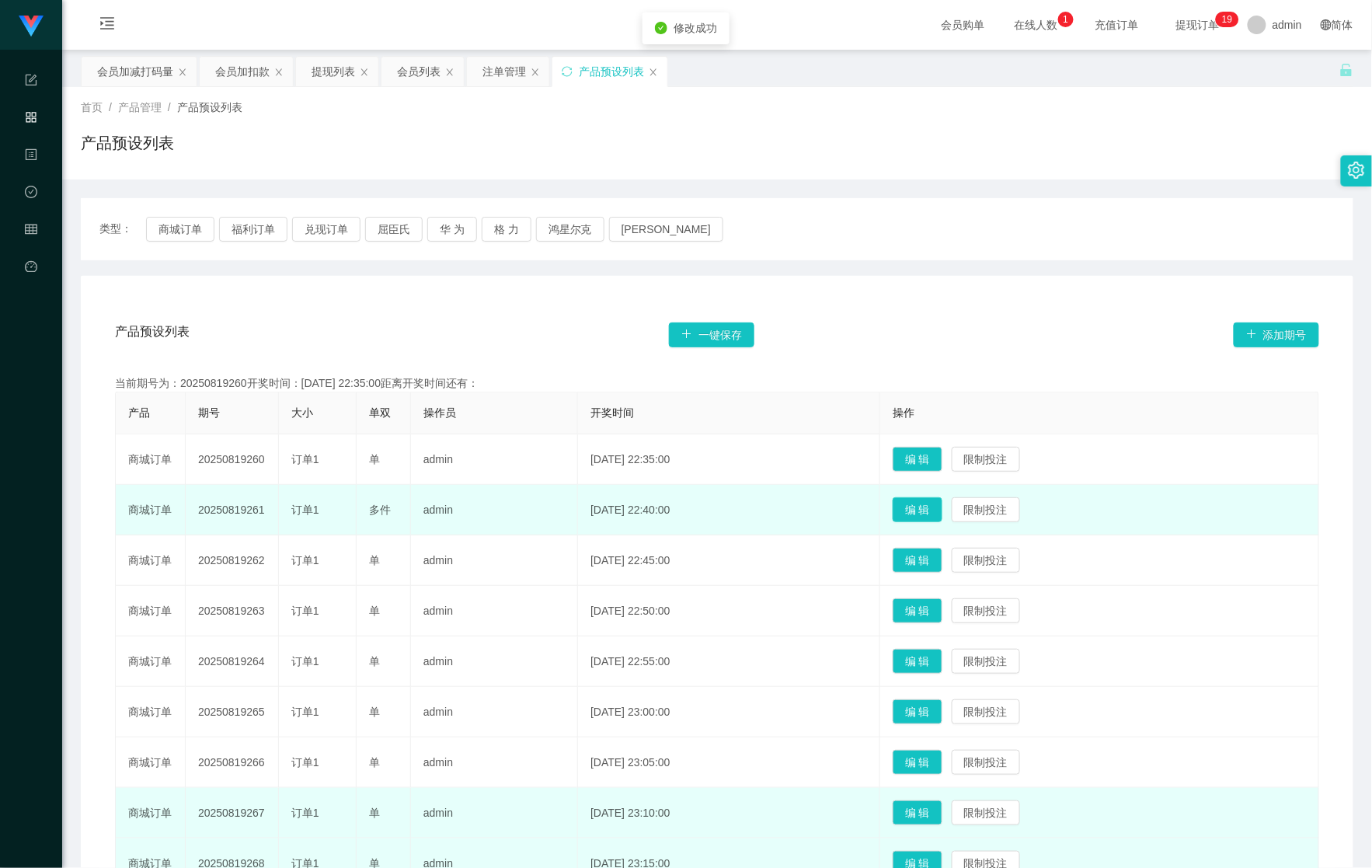
click at [927, 507] on button "编 辑" at bounding box center [918, 510] width 50 height 25
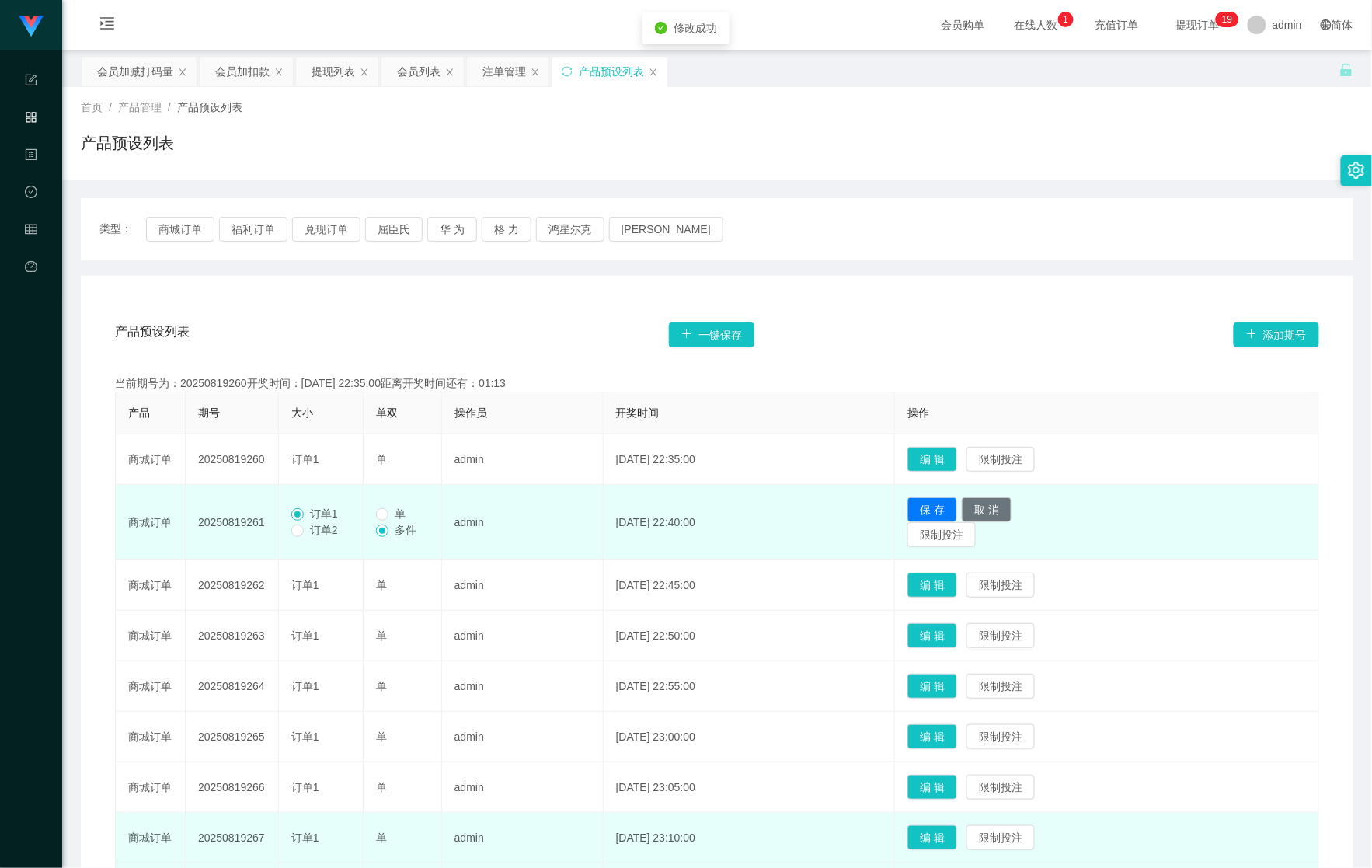
click at [393, 516] on span "单" at bounding box center [400, 513] width 23 height 12
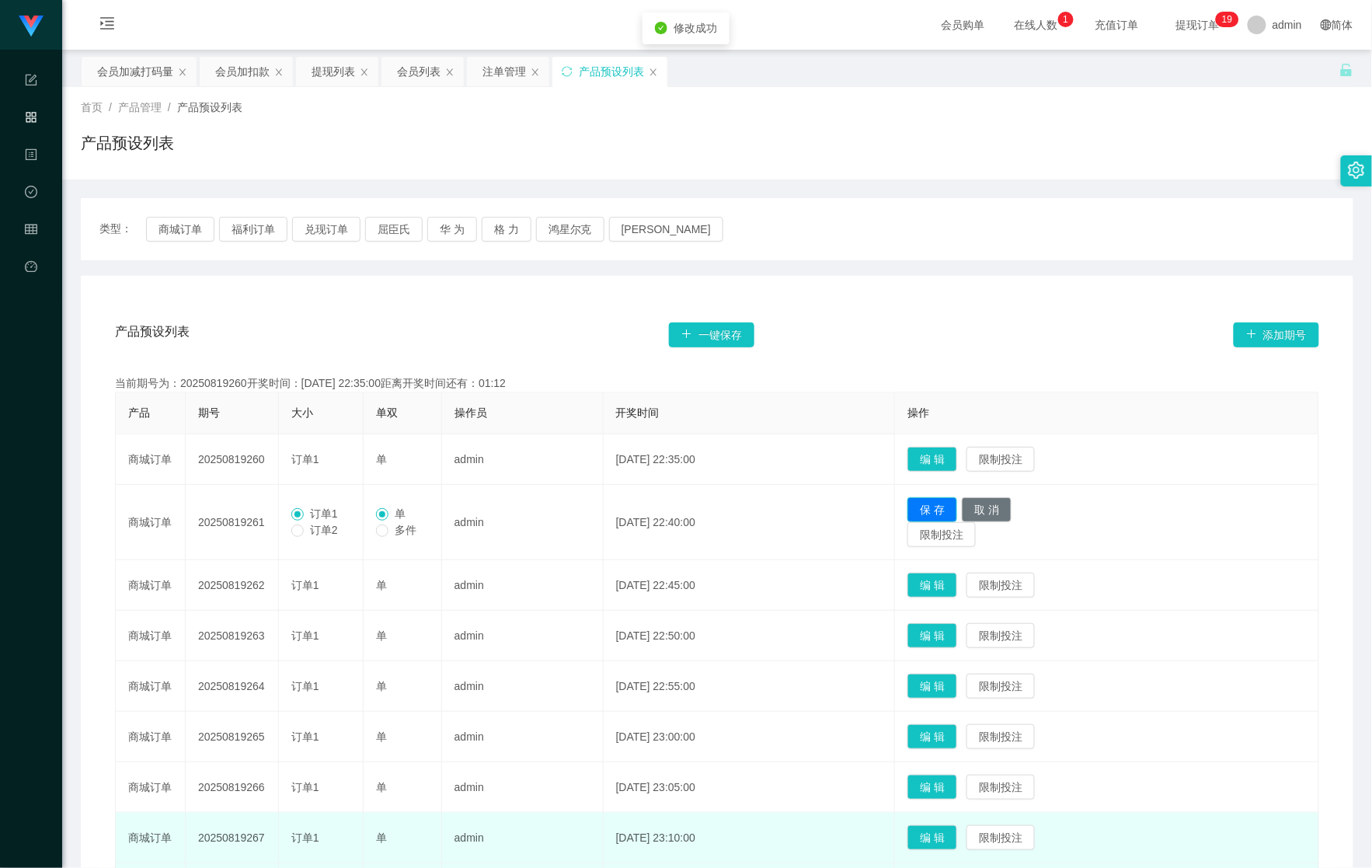
click at [945, 507] on button "保 存" at bounding box center [932, 510] width 50 height 25
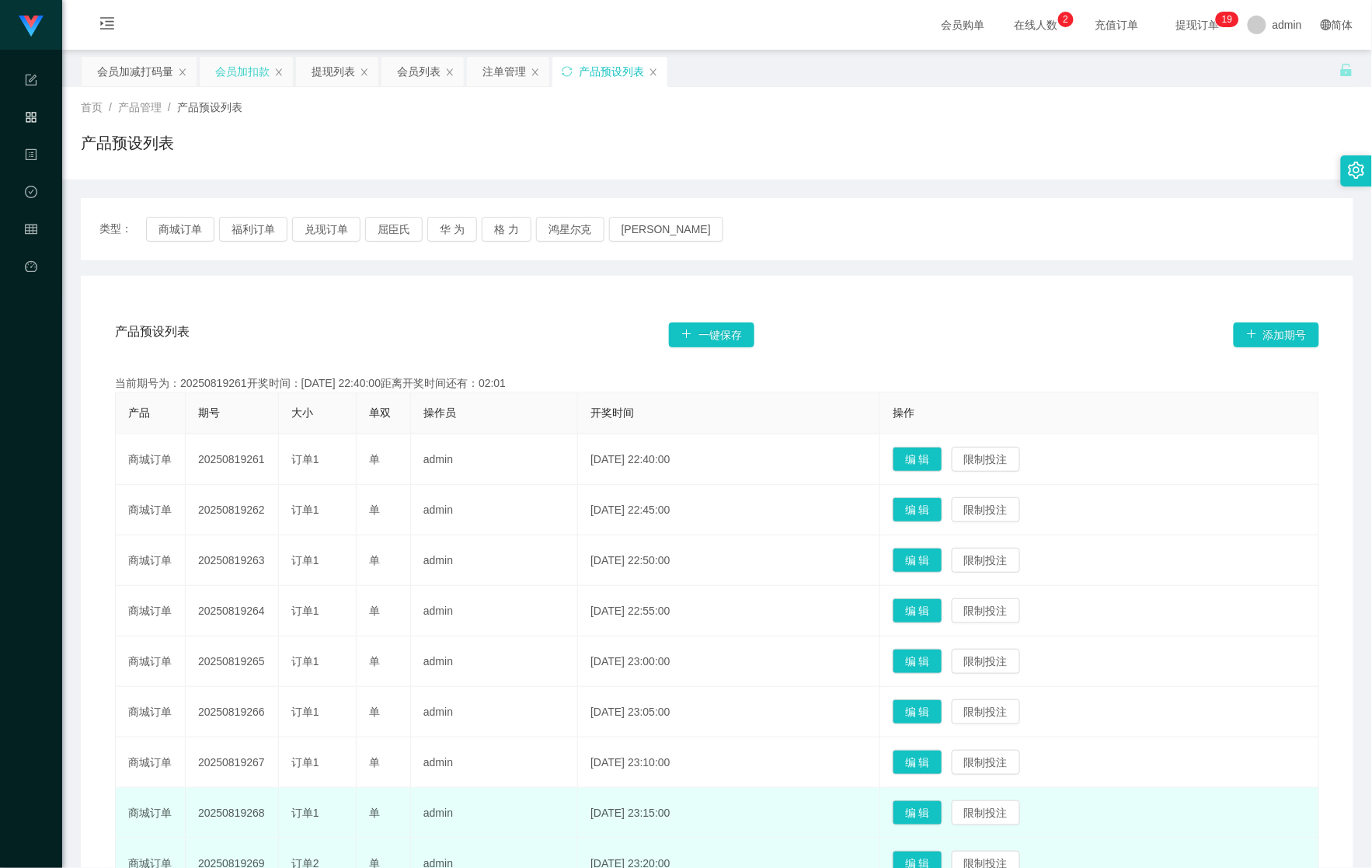
click at [238, 67] on div "会员加扣款" at bounding box center [242, 71] width 55 height 30
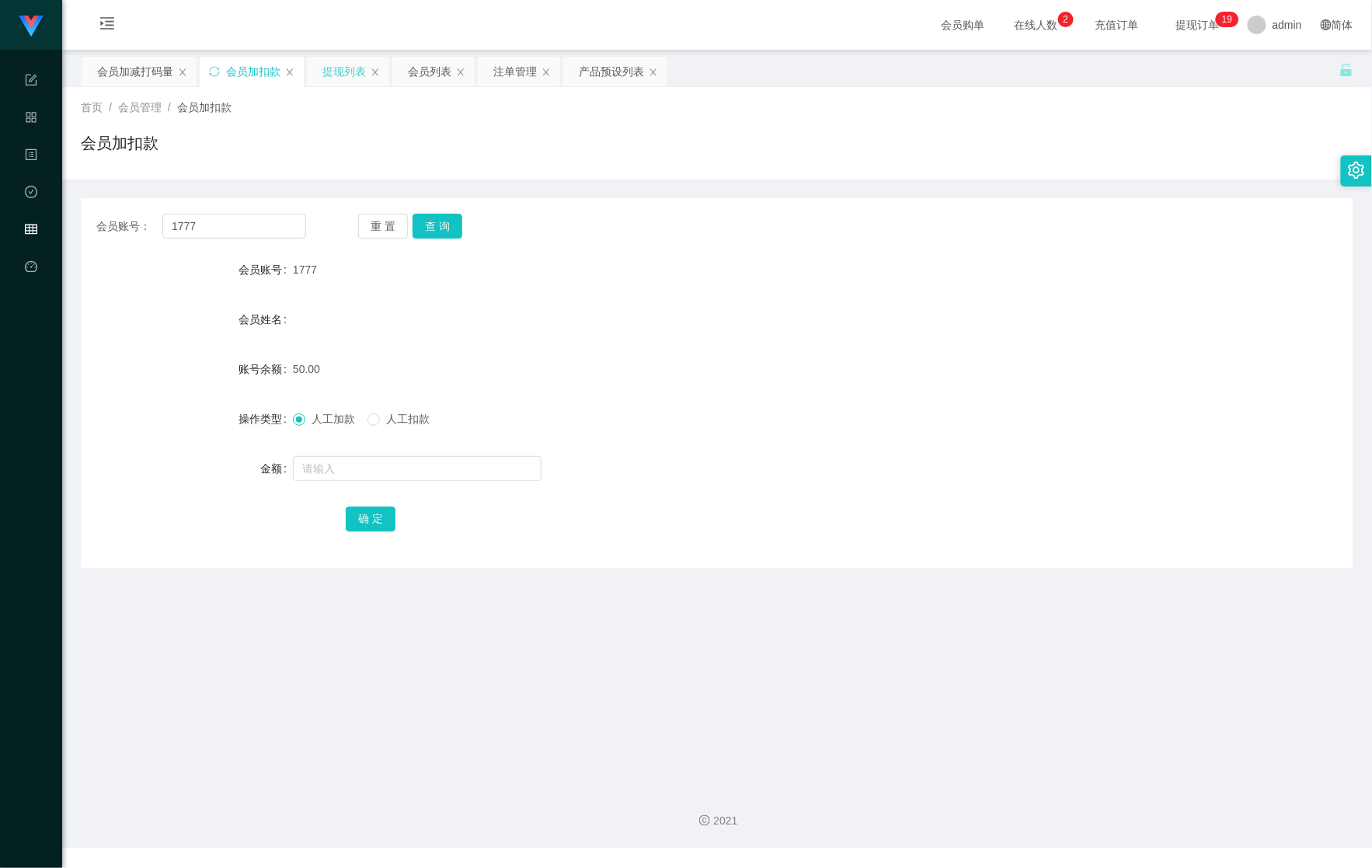
click at [327, 60] on div "提现列表" at bounding box center [344, 71] width 43 height 30
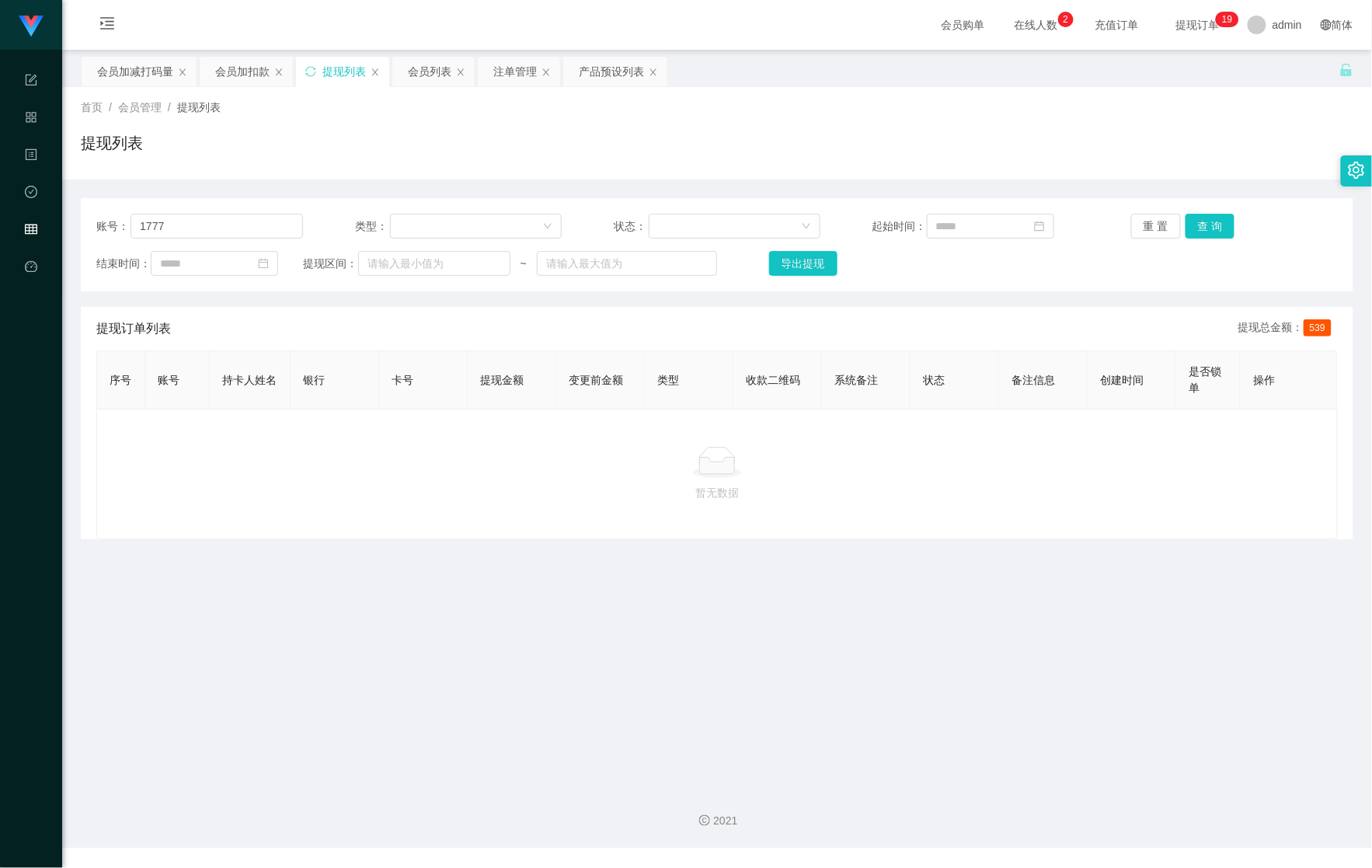
drag, startPoint x: 528, startPoint y: 75, endPoint x: 569, endPoint y: 108, distance: 52.6
click at [526, 75] on div "注单管理" at bounding box center [515, 71] width 43 height 30
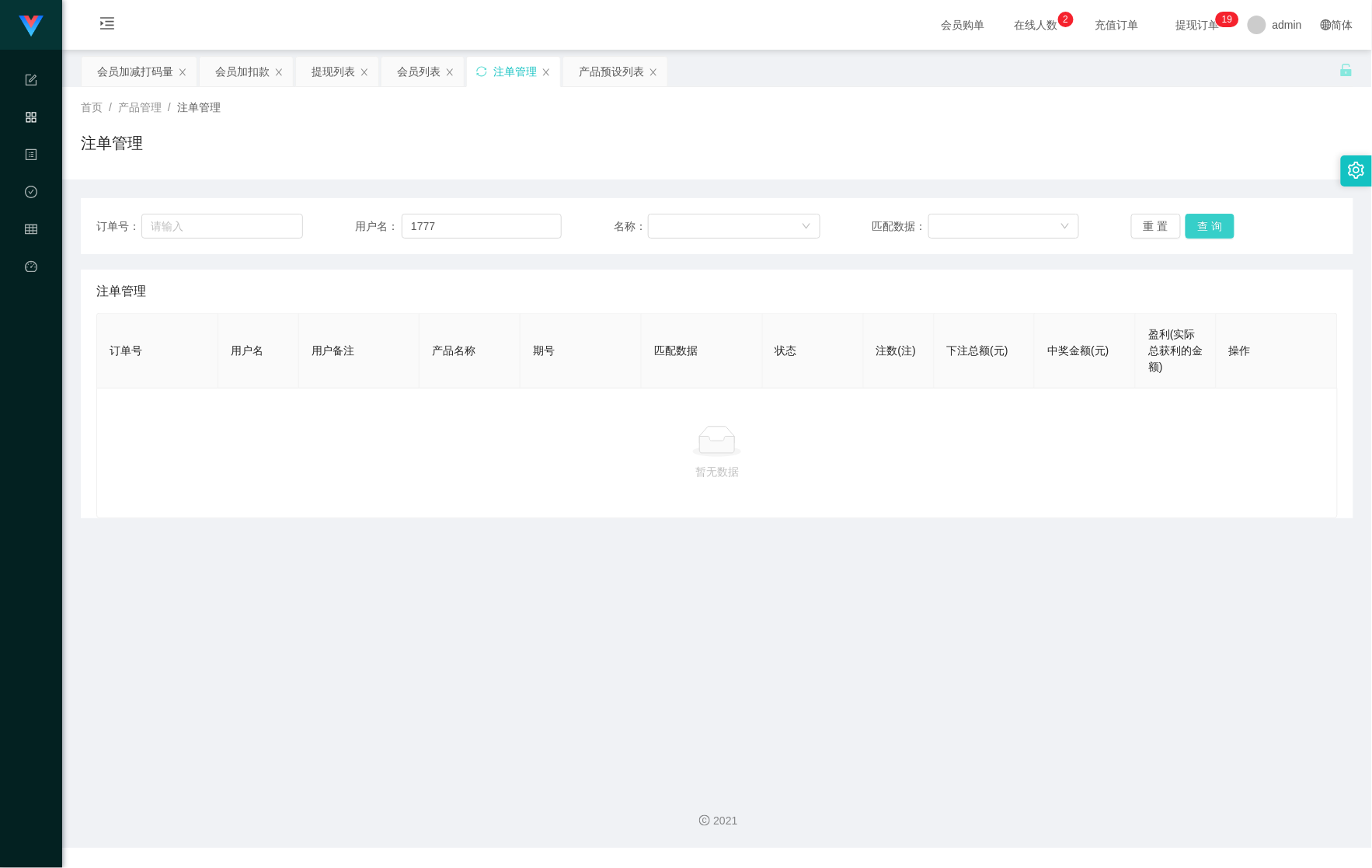
click at [1186, 231] on button "查 询" at bounding box center [1211, 227] width 50 height 25
click at [1203, 228] on button "查 询" at bounding box center [1211, 227] width 50 height 25
click at [405, 70] on div "会员列表" at bounding box center [419, 71] width 43 height 30
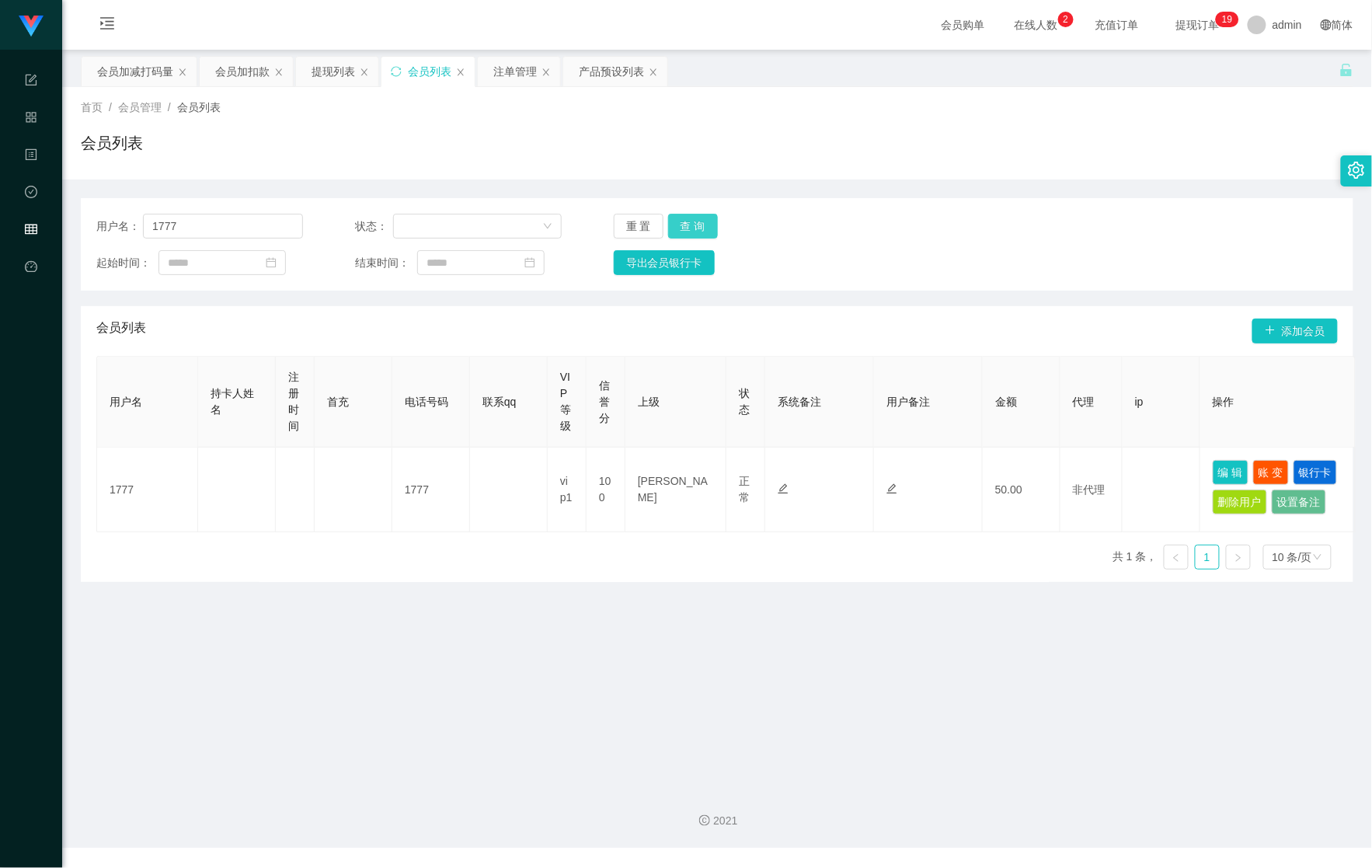
click at [693, 222] on button "查 询" at bounding box center [693, 227] width 50 height 25
click at [690, 222] on button "查 询" at bounding box center [693, 227] width 50 height 25
click at [690, 222] on div "重 置 查 询" at bounding box center [716, 227] width 206 height 25
click at [690, 222] on button "查 询" at bounding box center [693, 227] width 50 height 25
click at [690, 222] on div "重 置 查 询" at bounding box center [716, 227] width 206 height 25
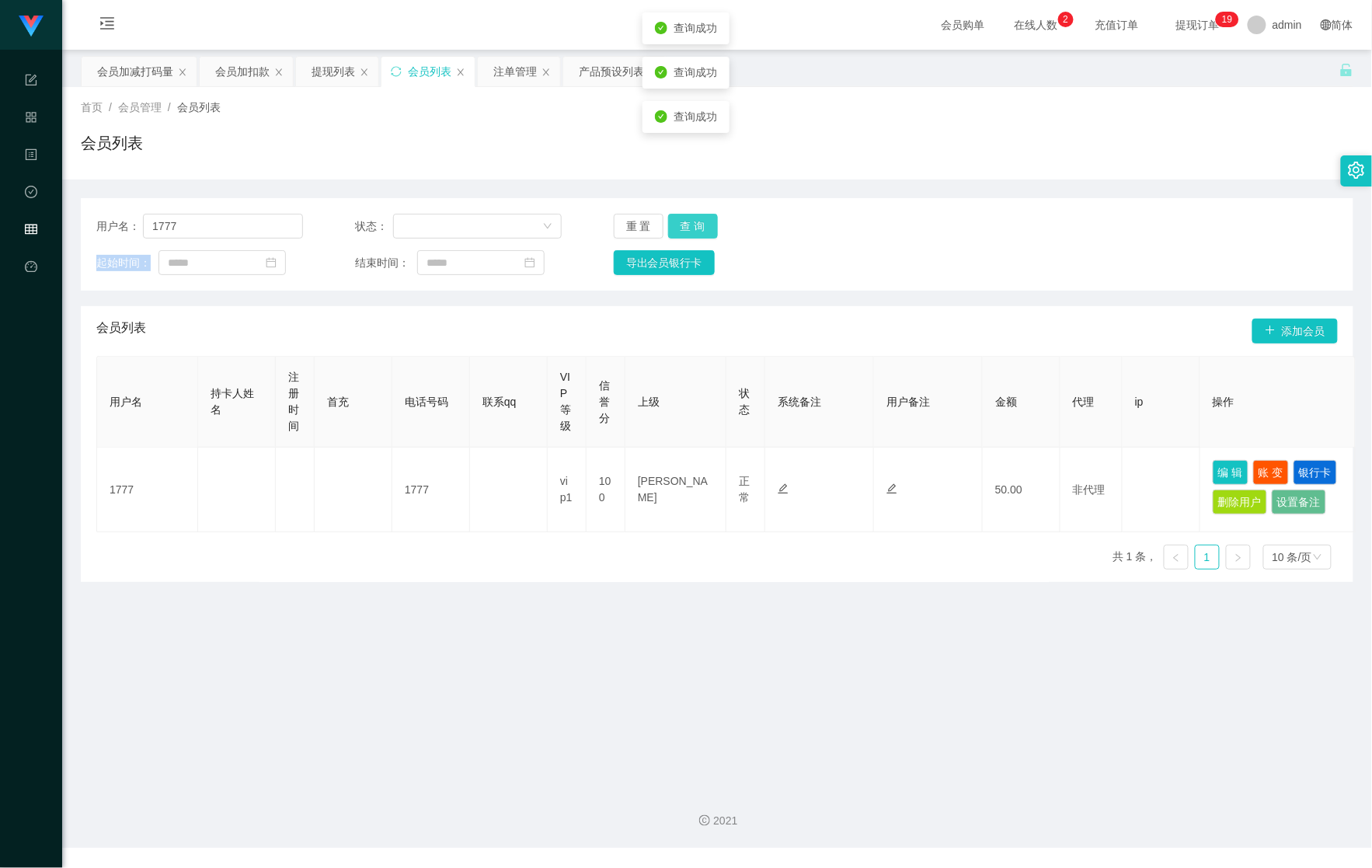
click at [690, 222] on button "查 询" at bounding box center [693, 227] width 50 height 25
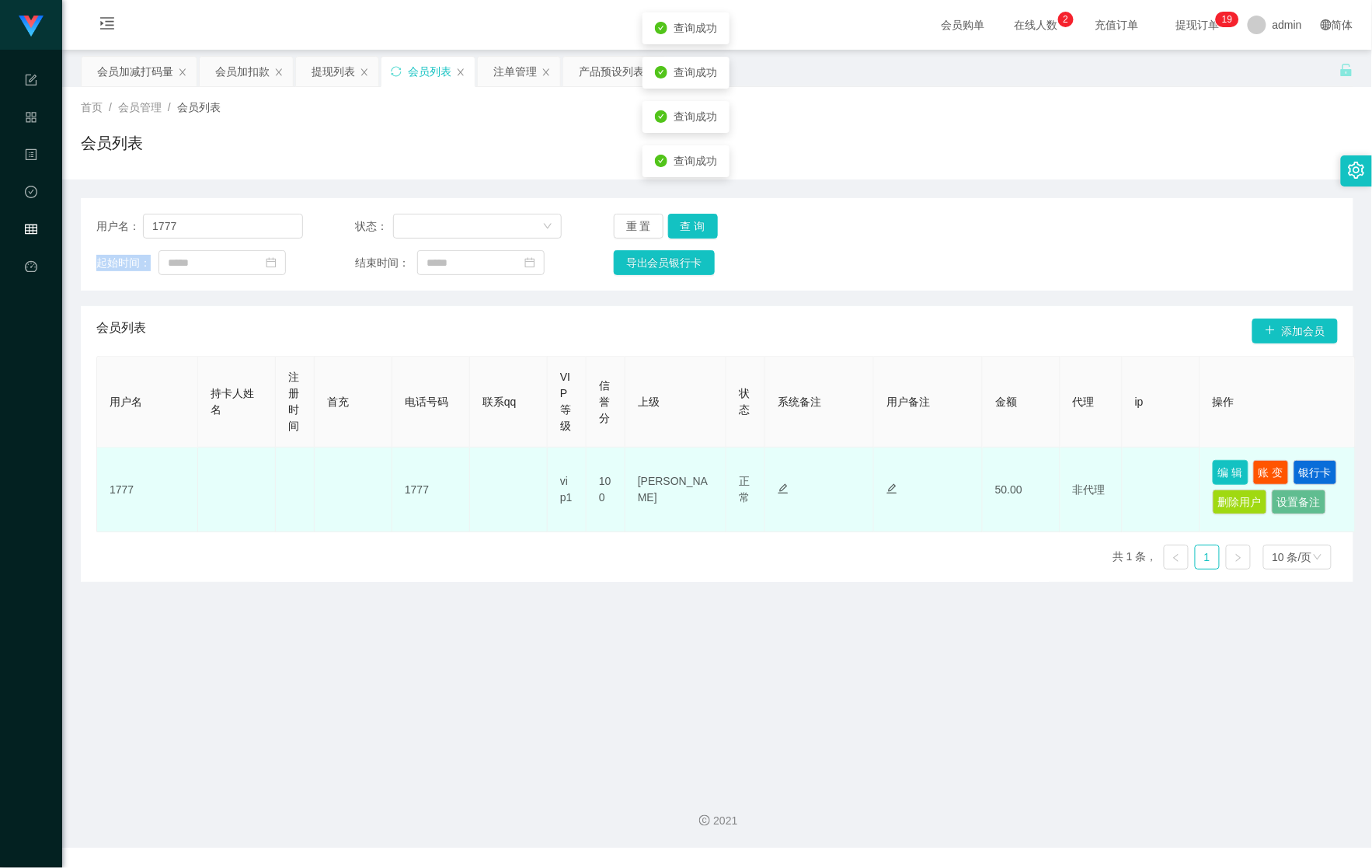
click at [1216, 472] on button "编 辑" at bounding box center [1230, 472] width 36 height 25
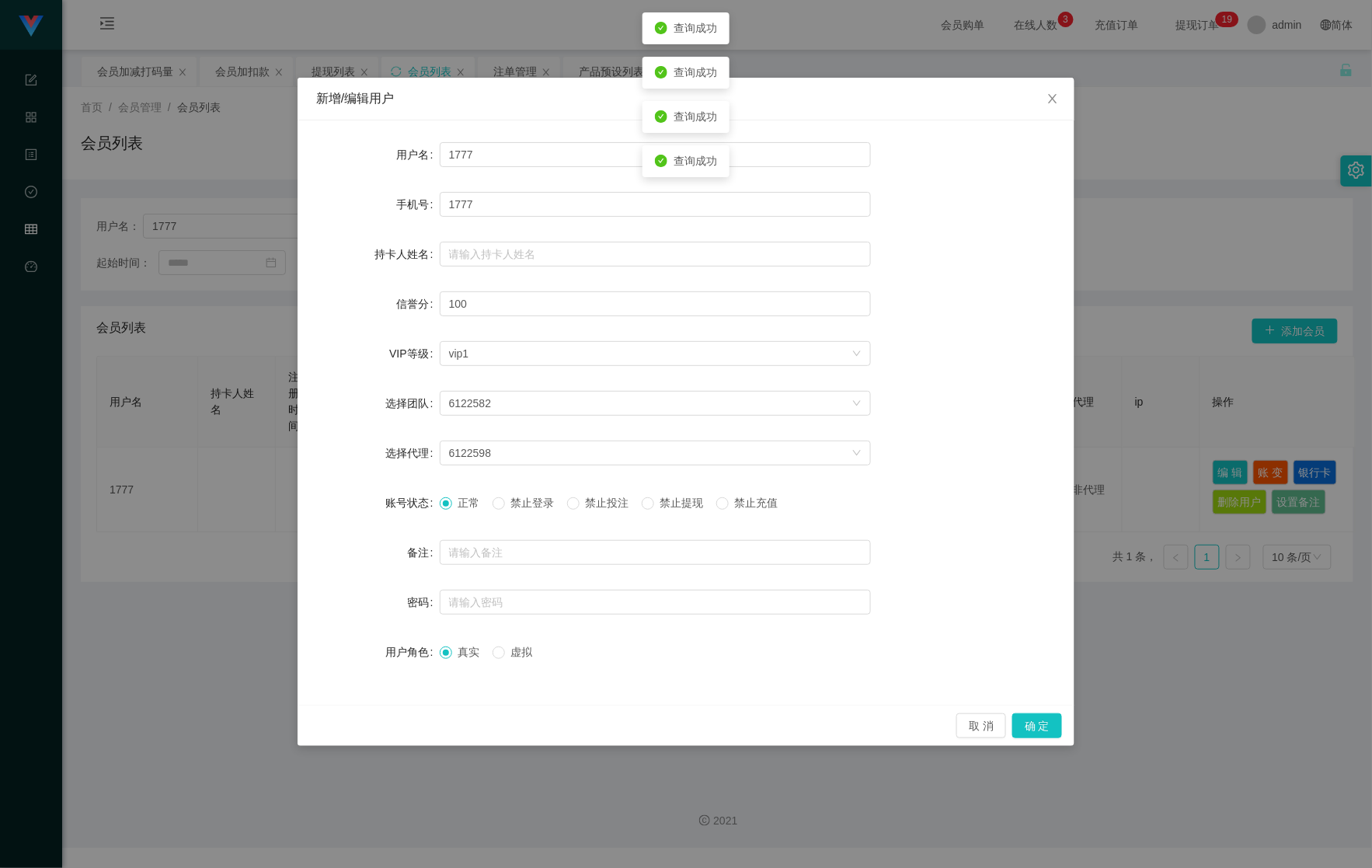
click at [636, 507] on span "禁止投注" at bounding box center [608, 502] width 56 height 12
click at [618, 504] on span "禁止投注" at bounding box center [608, 502] width 56 height 12
click at [1048, 719] on button "确 定" at bounding box center [1037, 726] width 50 height 25
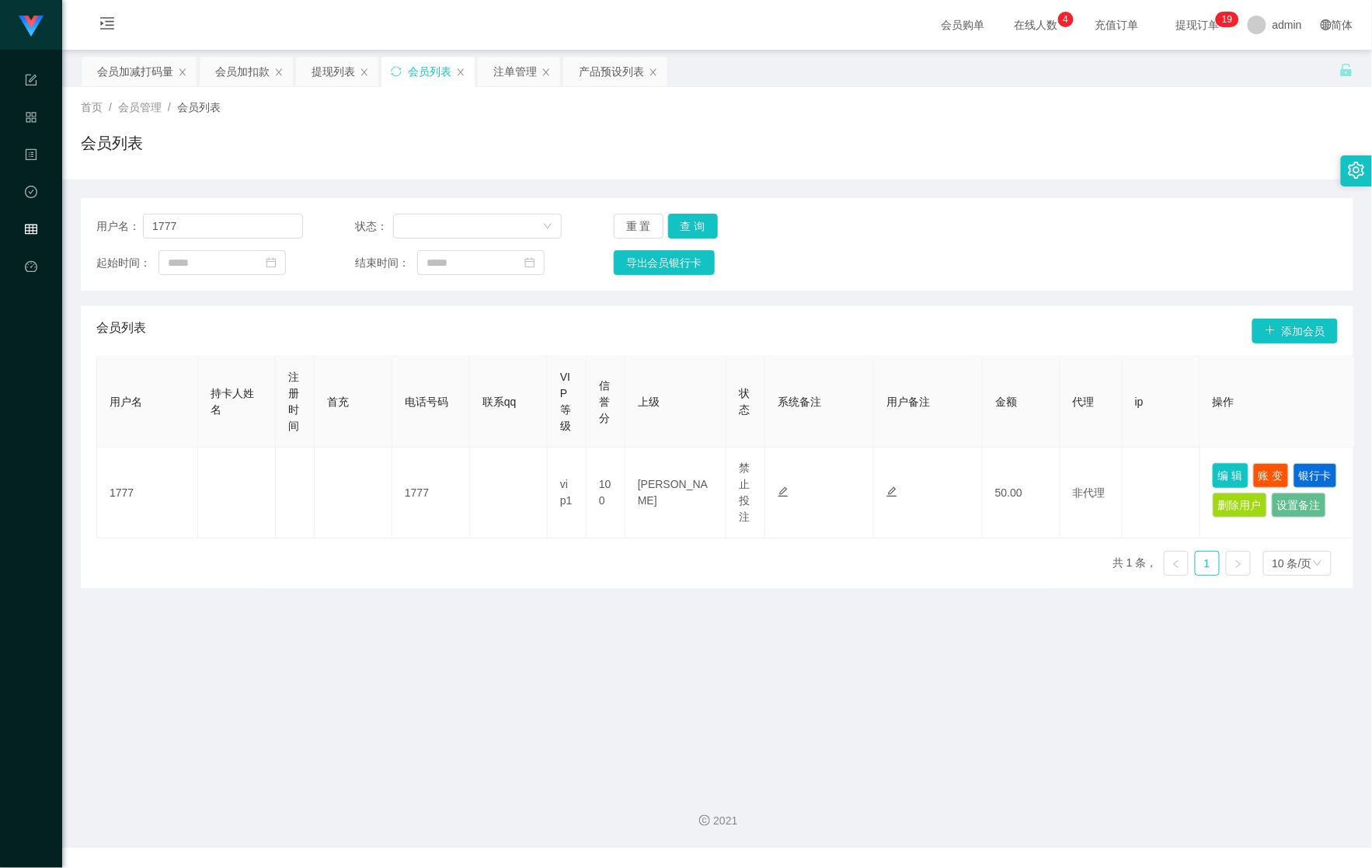
click at [1239, 470] on button "编 辑" at bounding box center [1230, 475] width 36 height 25
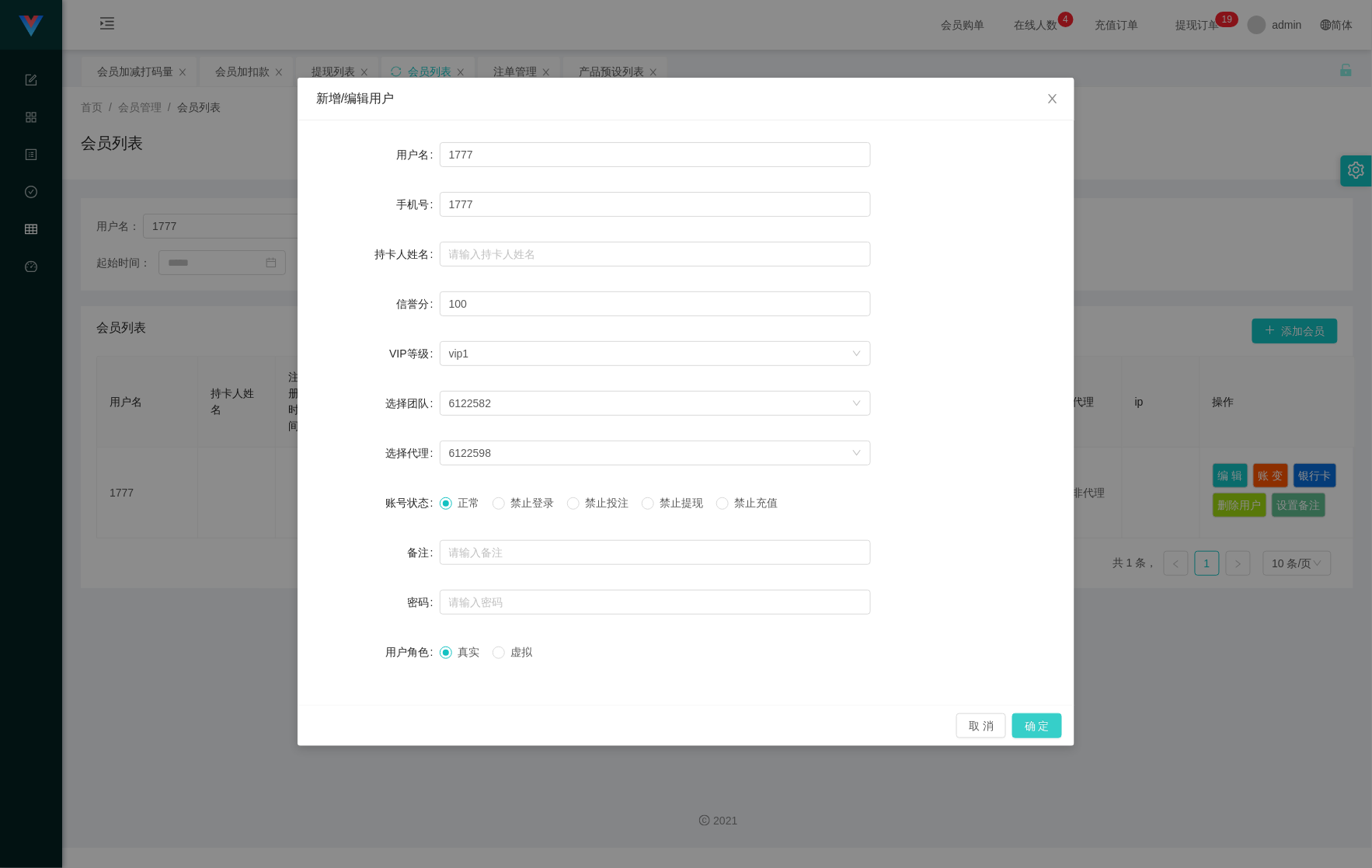
click at [1053, 727] on button "确 定" at bounding box center [1037, 726] width 50 height 25
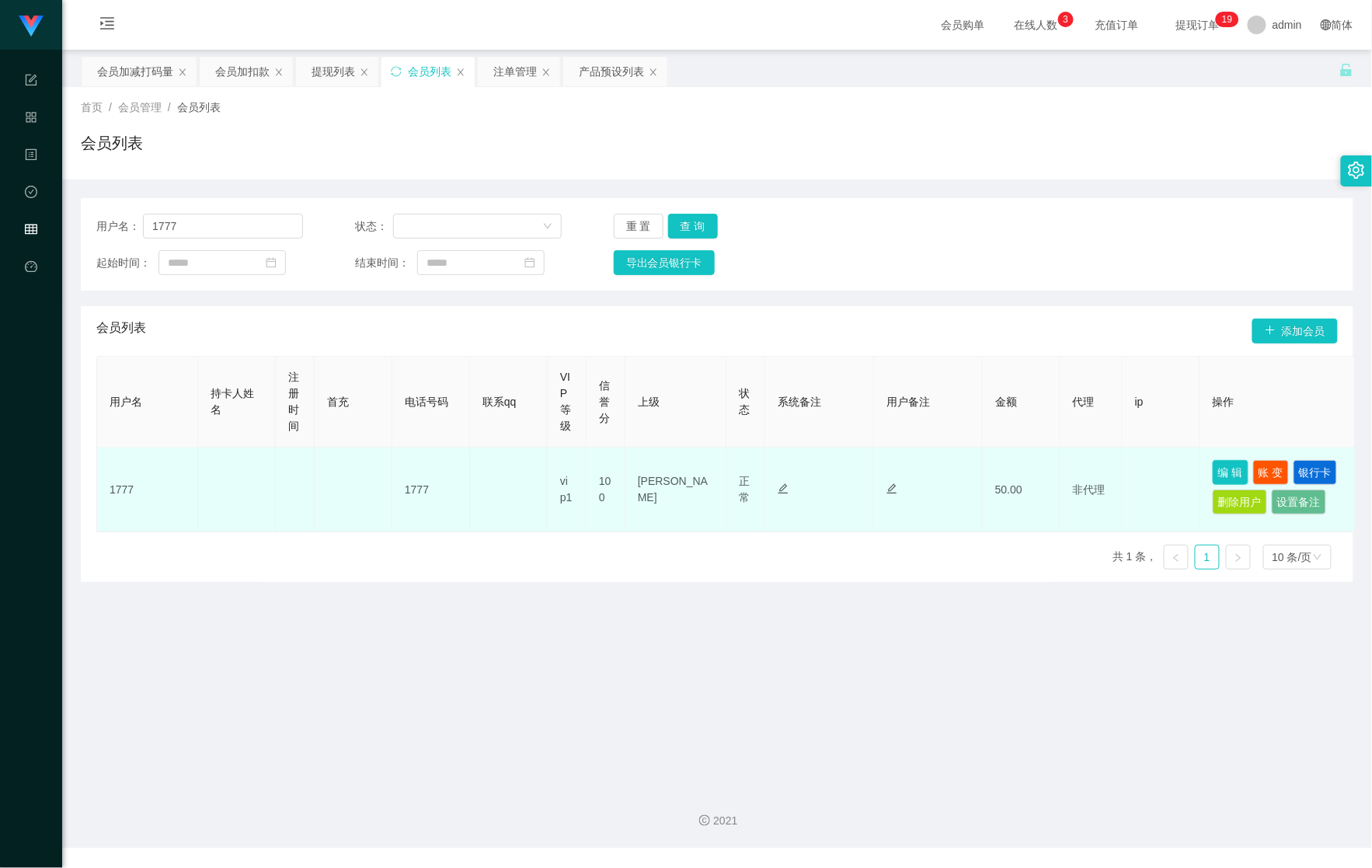
click at [1228, 470] on button "编 辑" at bounding box center [1230, 472] width 36 height 25
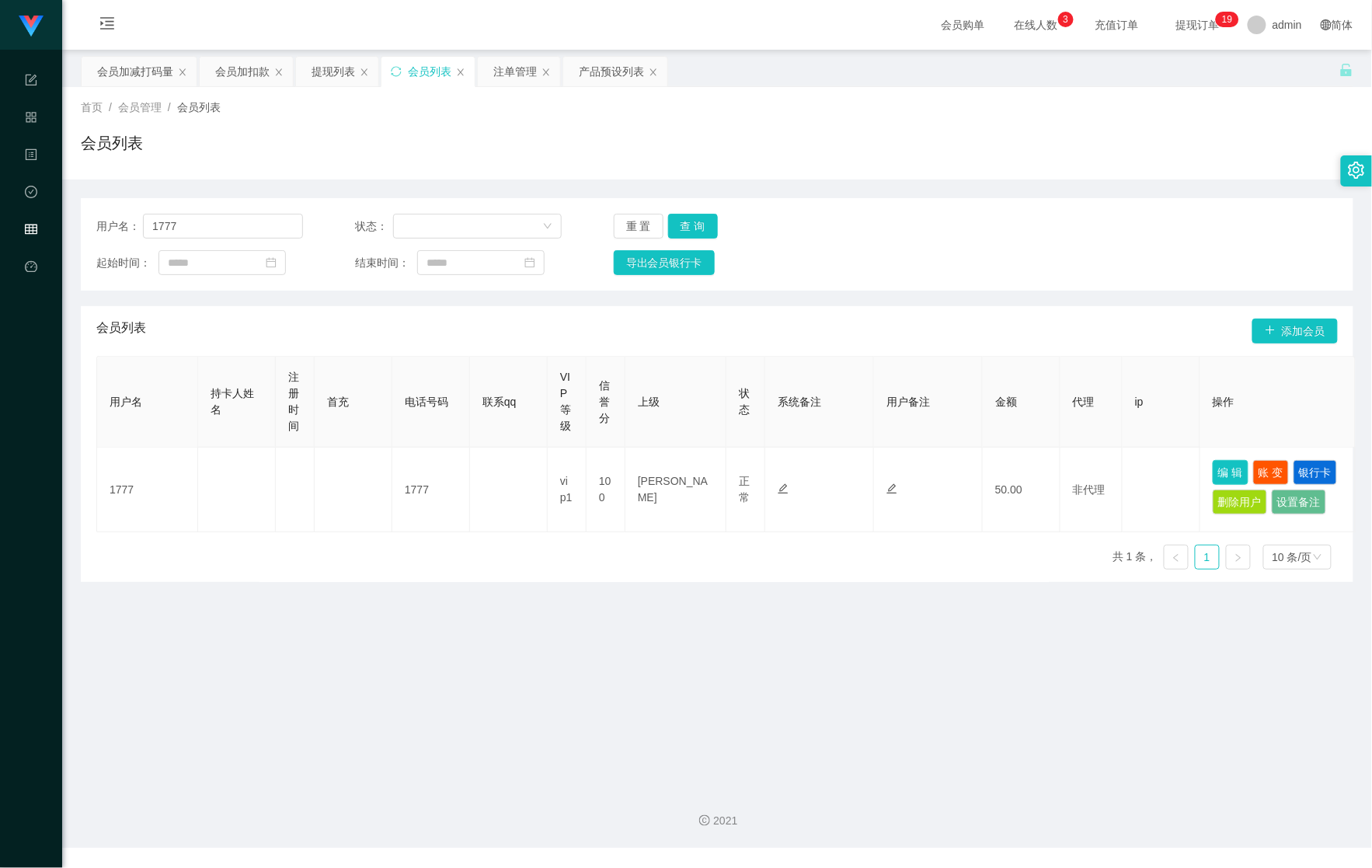
click at [1232, 470] on button "编 辑" at bounding box center [1230, 472] width 36 height 25
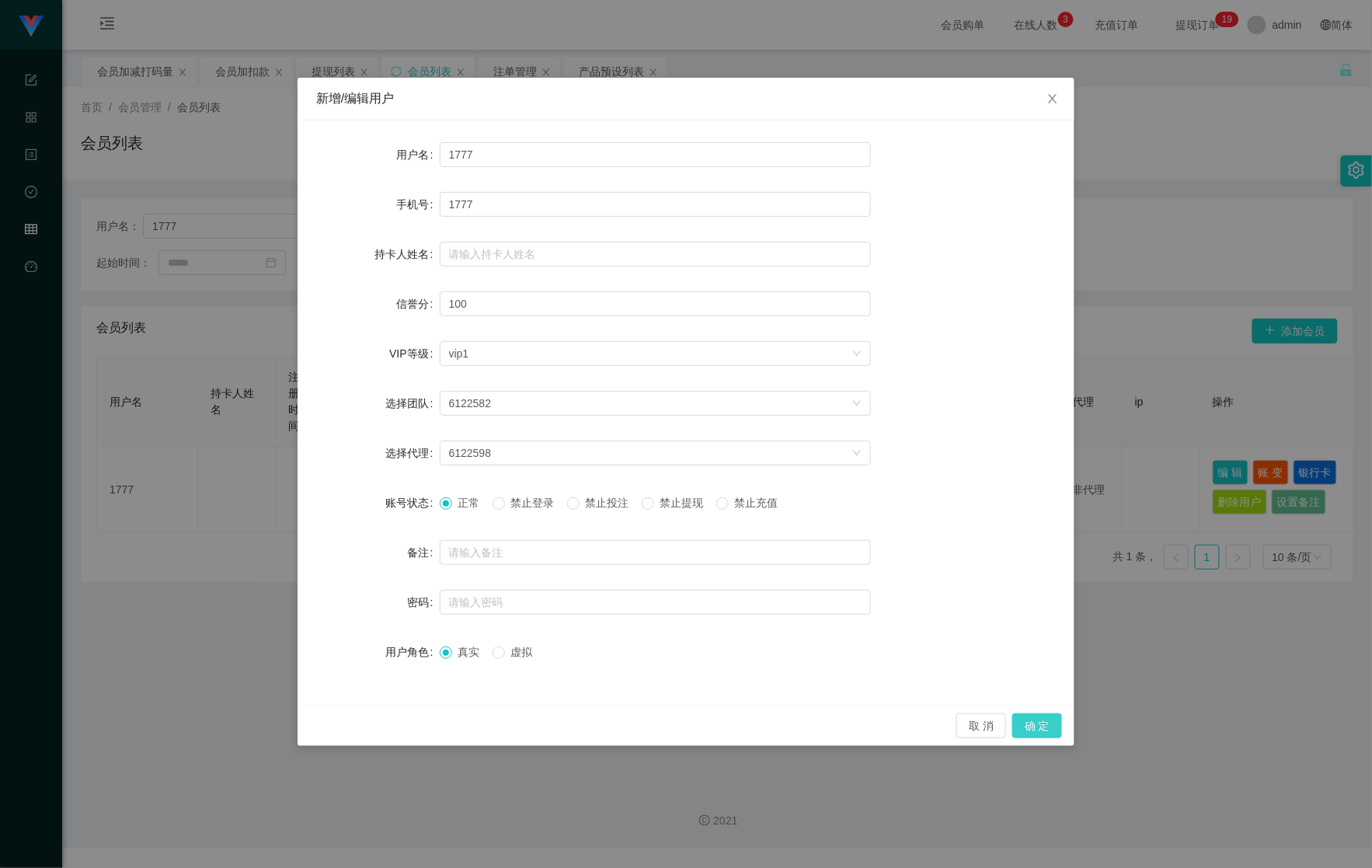
click at [1040, 727] on button "确 定" at bounding box center [1037, 726] width 50 height 25
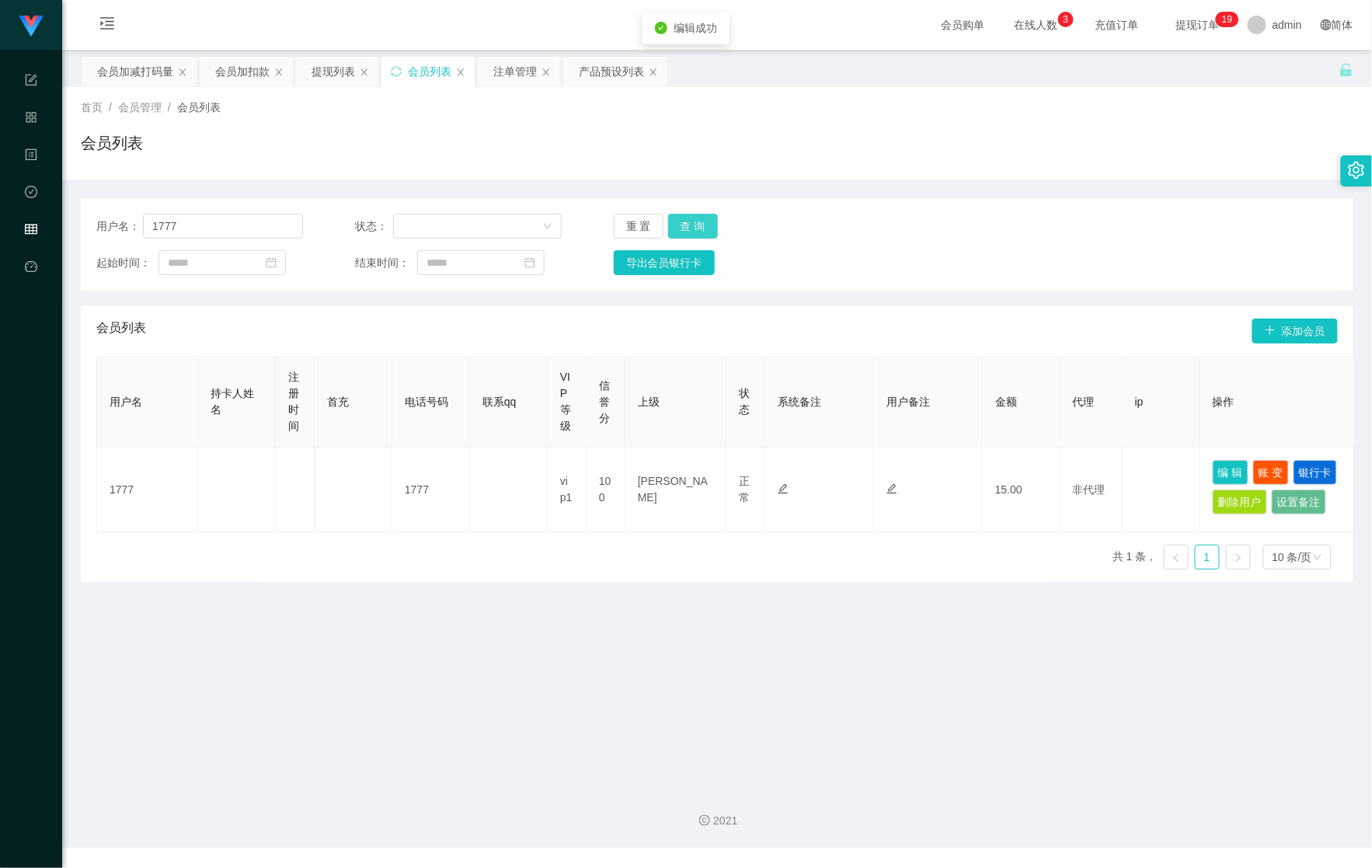
click at [706, 227] on button "查 询" at bounding box center [693, 227] width 50 height 25
click at [701, 227] on button "查 询" at bounding box center [693, 227] width 50 height 25
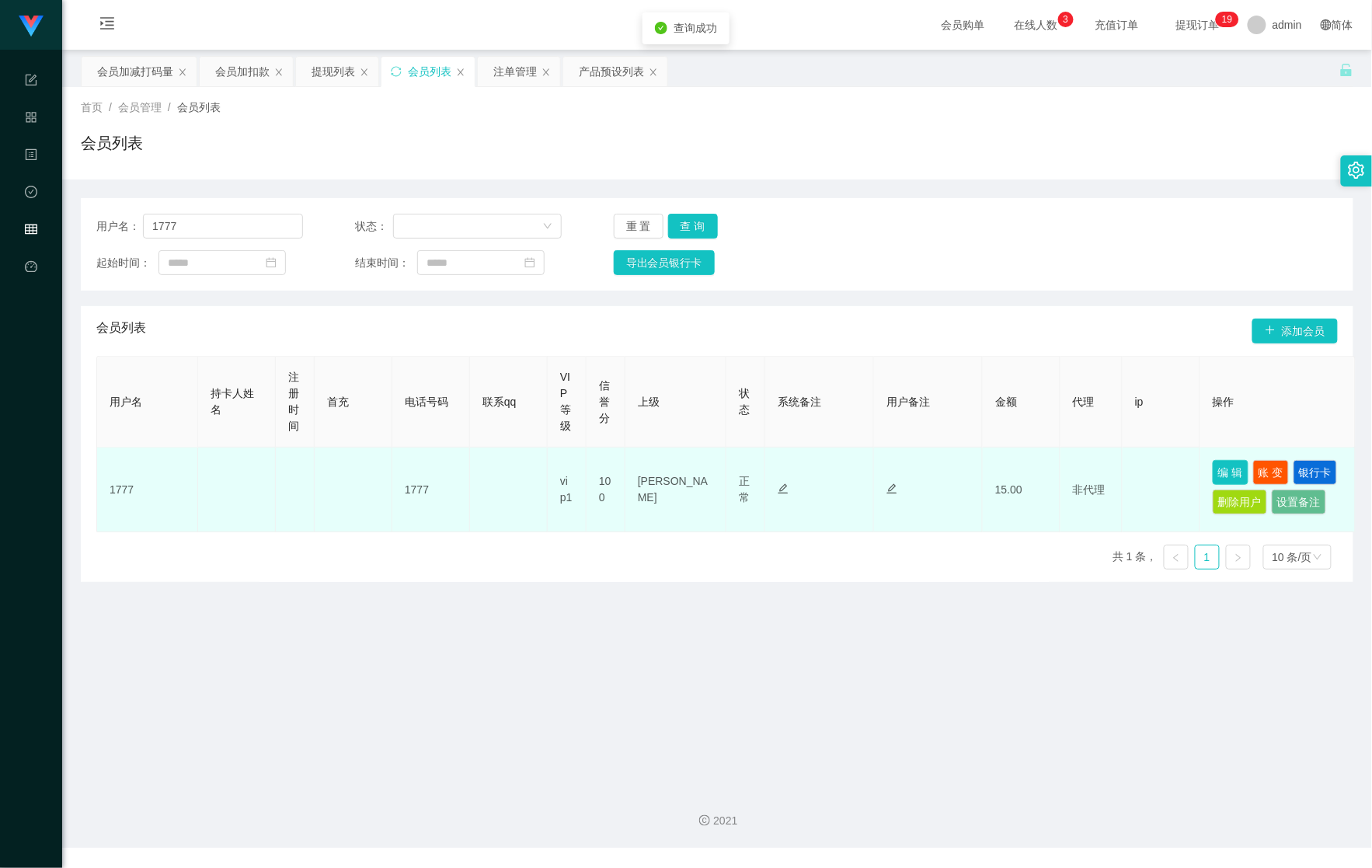
click at [1237, 461] on button "编 辑" at bounding box center [1230, 472] width 36 height 25
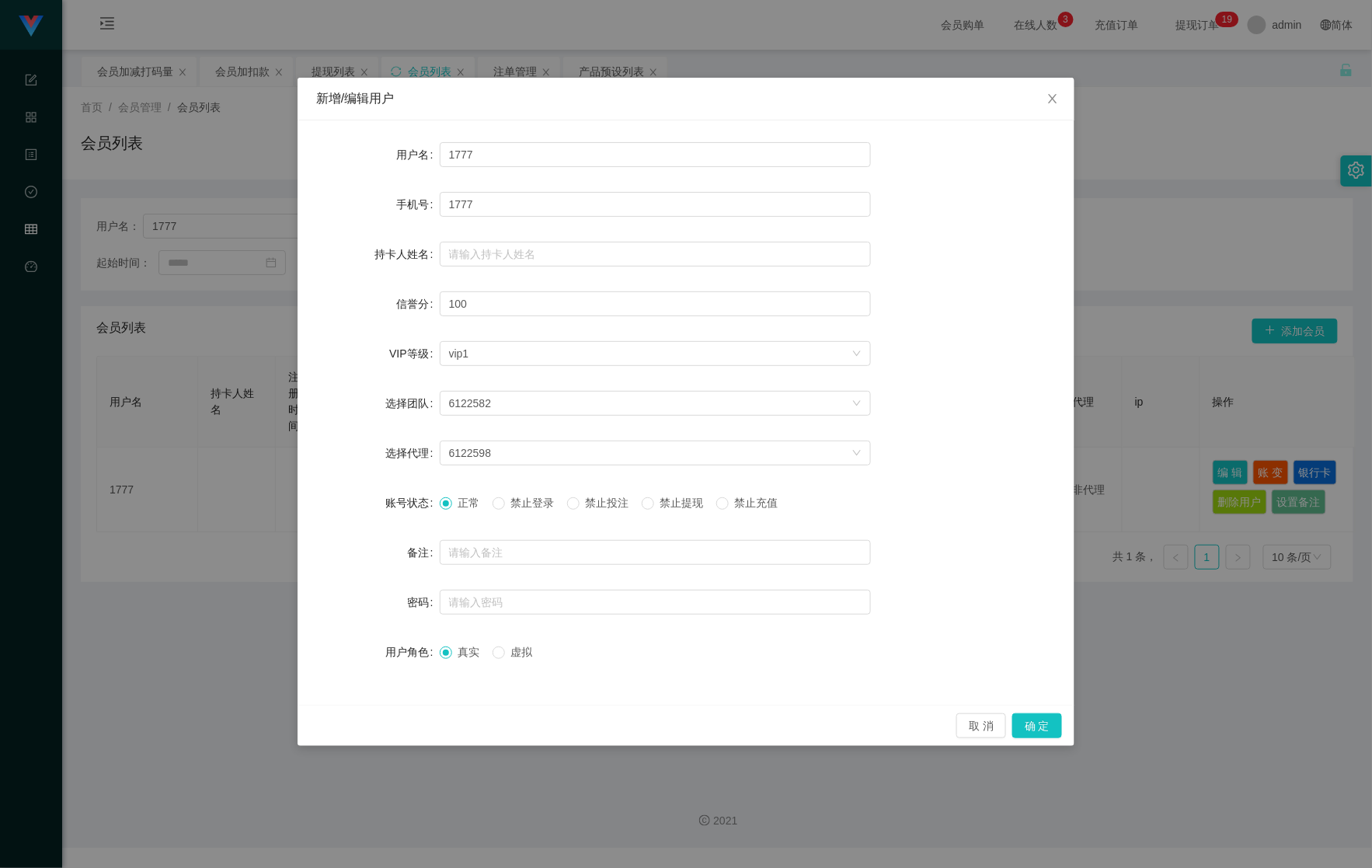
click at [596, 497] on span "禁止投注" at bounding box center [608, 502] width 56 height 12
click at [1045, 716] on button "确 定" at bounding box center [1037, 726] width 50 height 25
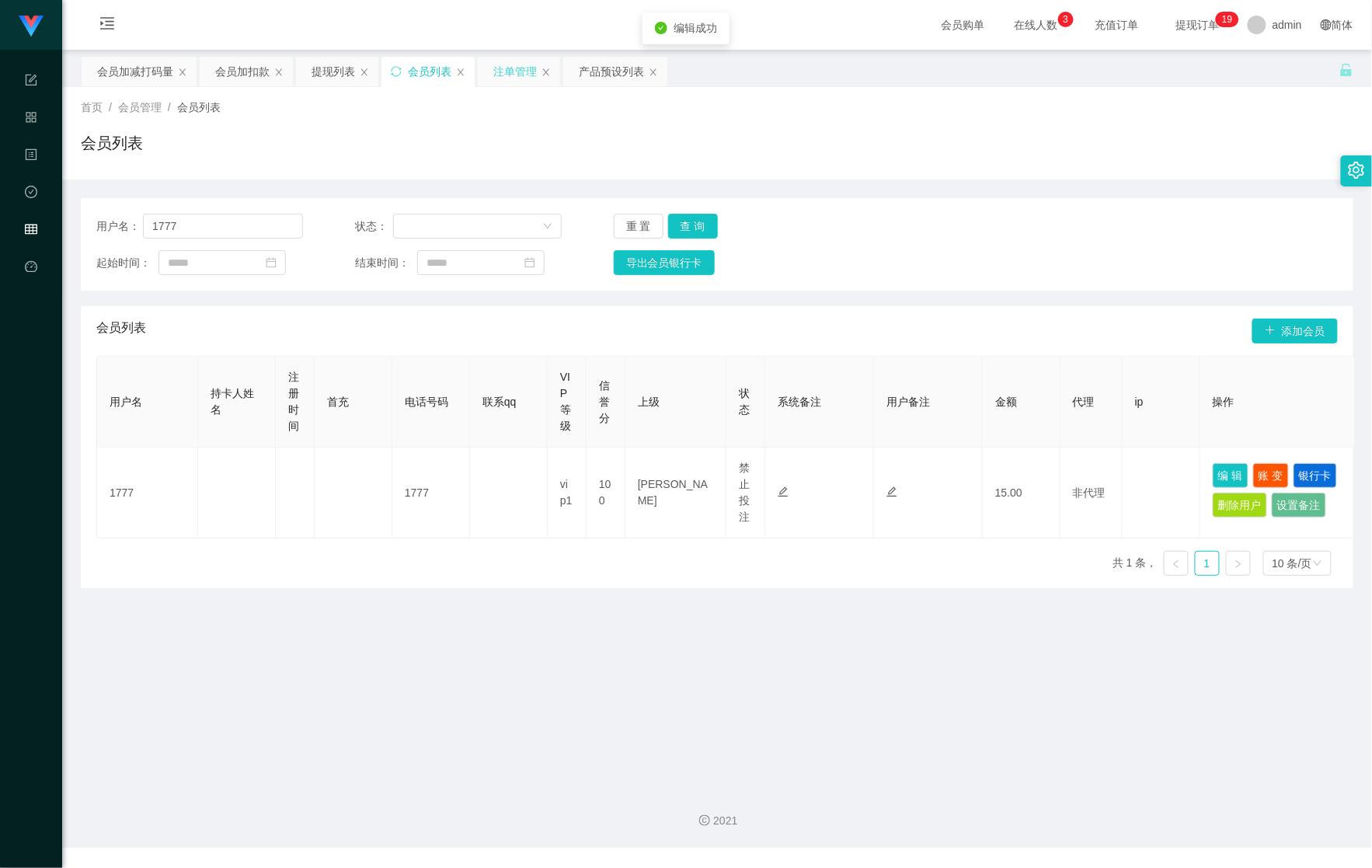
click at [501, 73] on div "注单管理" at bounding box center [515, 71] width 43 height 30
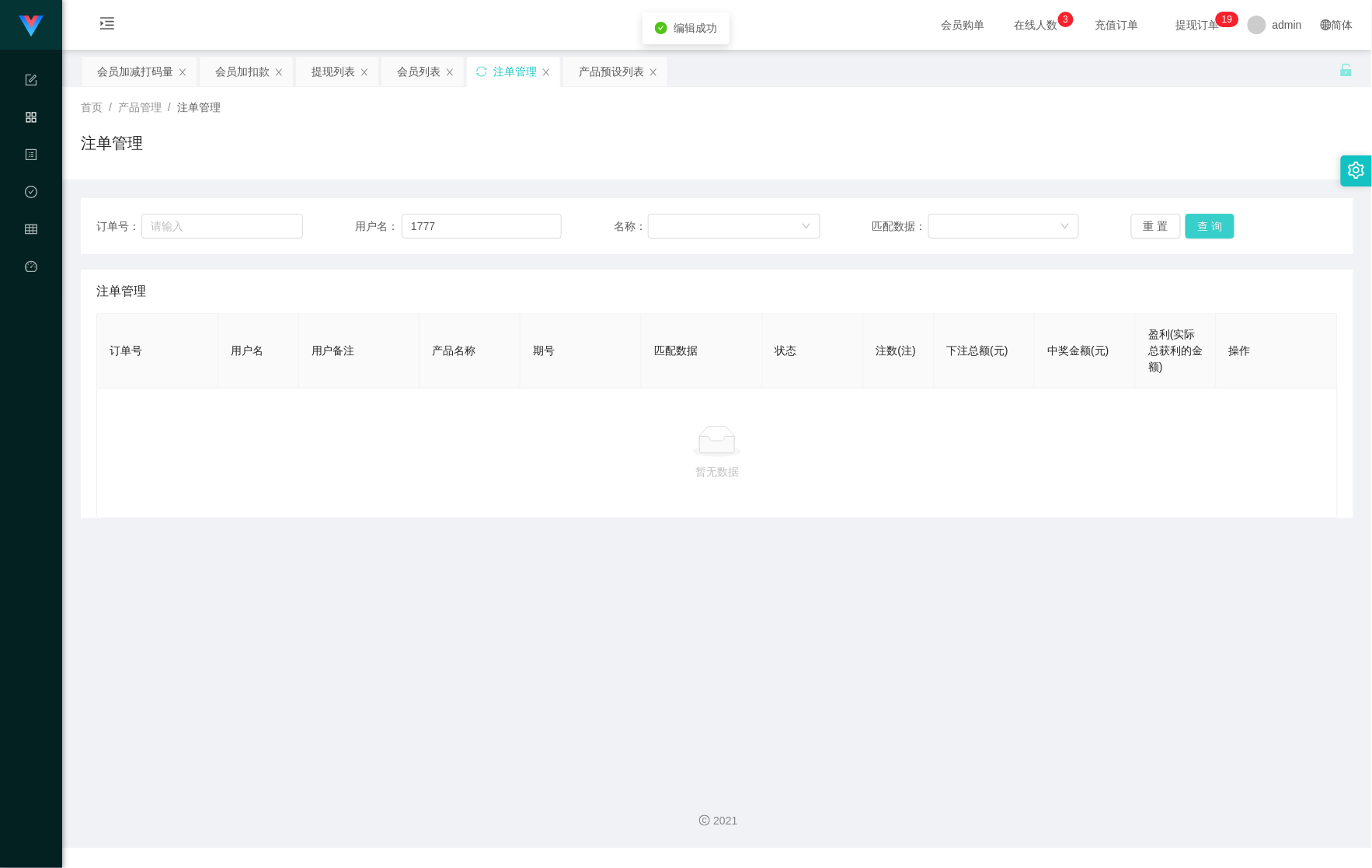
click at [1200, 227] on button "查 询" at bounding box center [1211, 227] width 50 height 25
click at [1200, 227] on button "查 询" at bounding box center [1219, 227] width 67 height 25
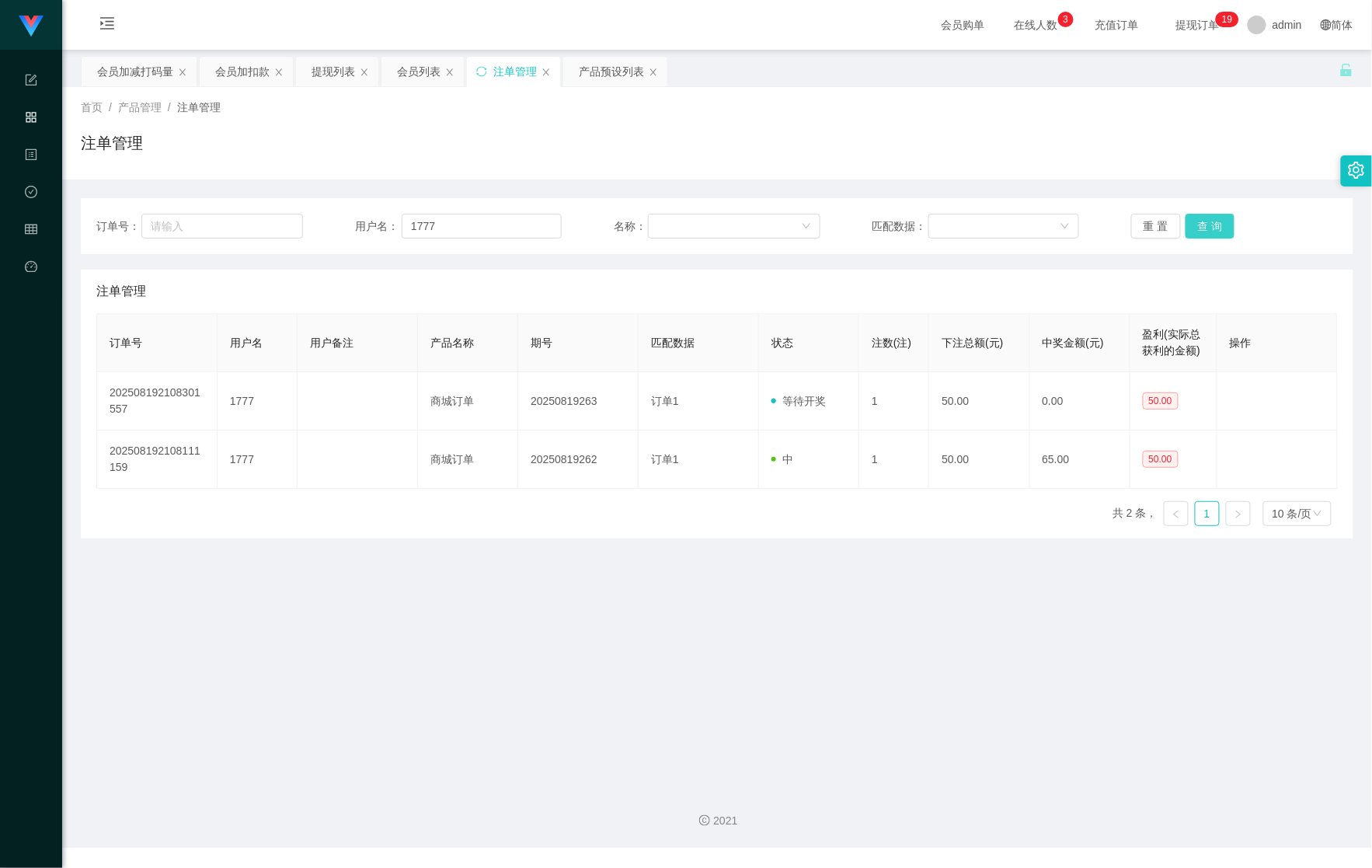
click at [1200, 227] on button "查 询" at bounding box center [1211, 227] width 50 height 25
click at [905, 141] on div "注单管理" at bounding box center [716, 149] width 1272 height 36
click at [256, 70] on div "会员加扣款" at bounding box center [242, 71] width 55 height 30
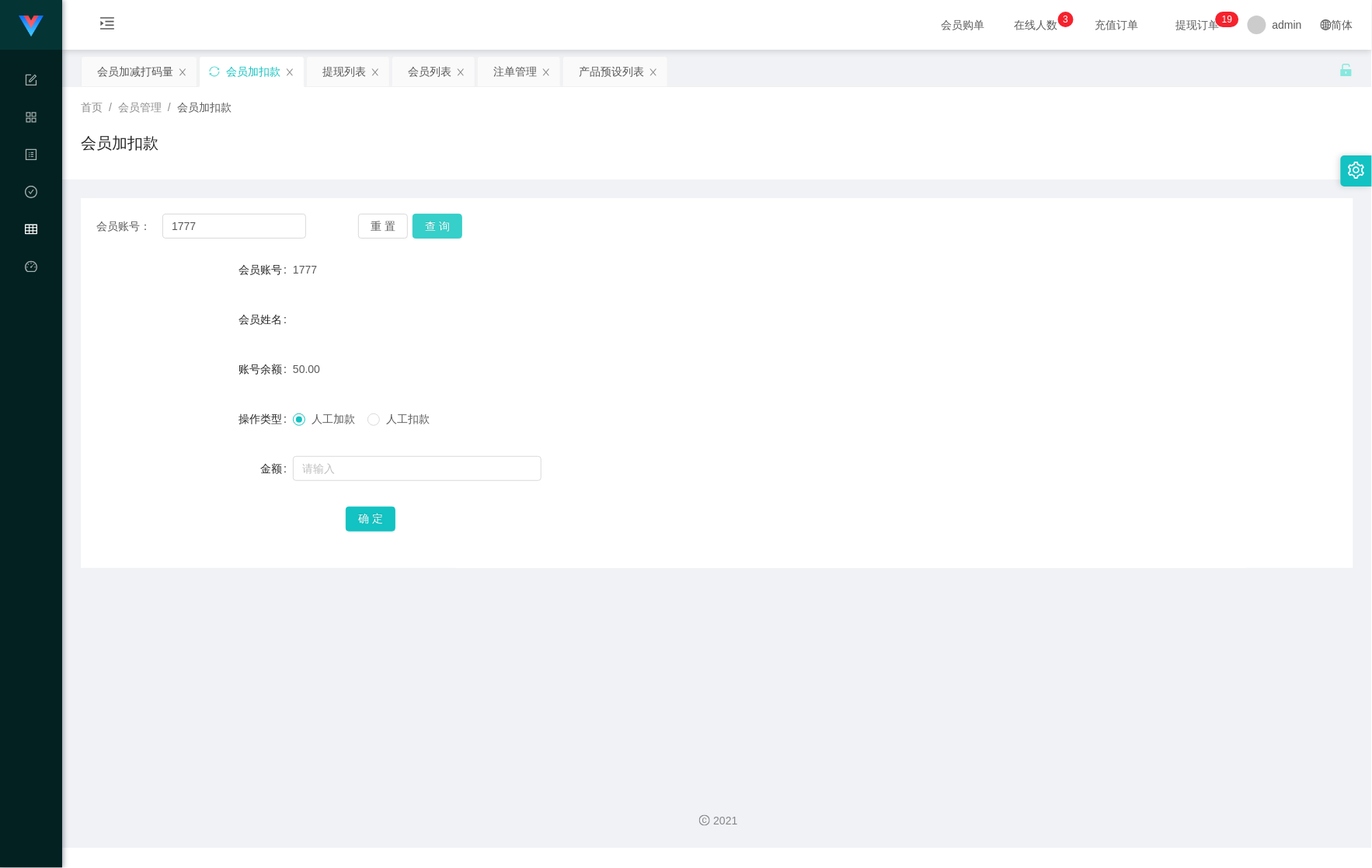
click at [435, 226] on button "查 询" at bounding box center [438, 227] width 50 height 25
click at [379, 477] on input "text" at bounding box center [417, 469] width 249 height 25
click at [395, 429] on div "人工加款 人工扣款" at bounding box center [664, 419] width 743 height 31
click at [398, 464] on input "text" at bounding box center [417, 469] width 249 height 25
click at [420, 478] on input "text" at bounding box center [417, 469] width 249 height 25
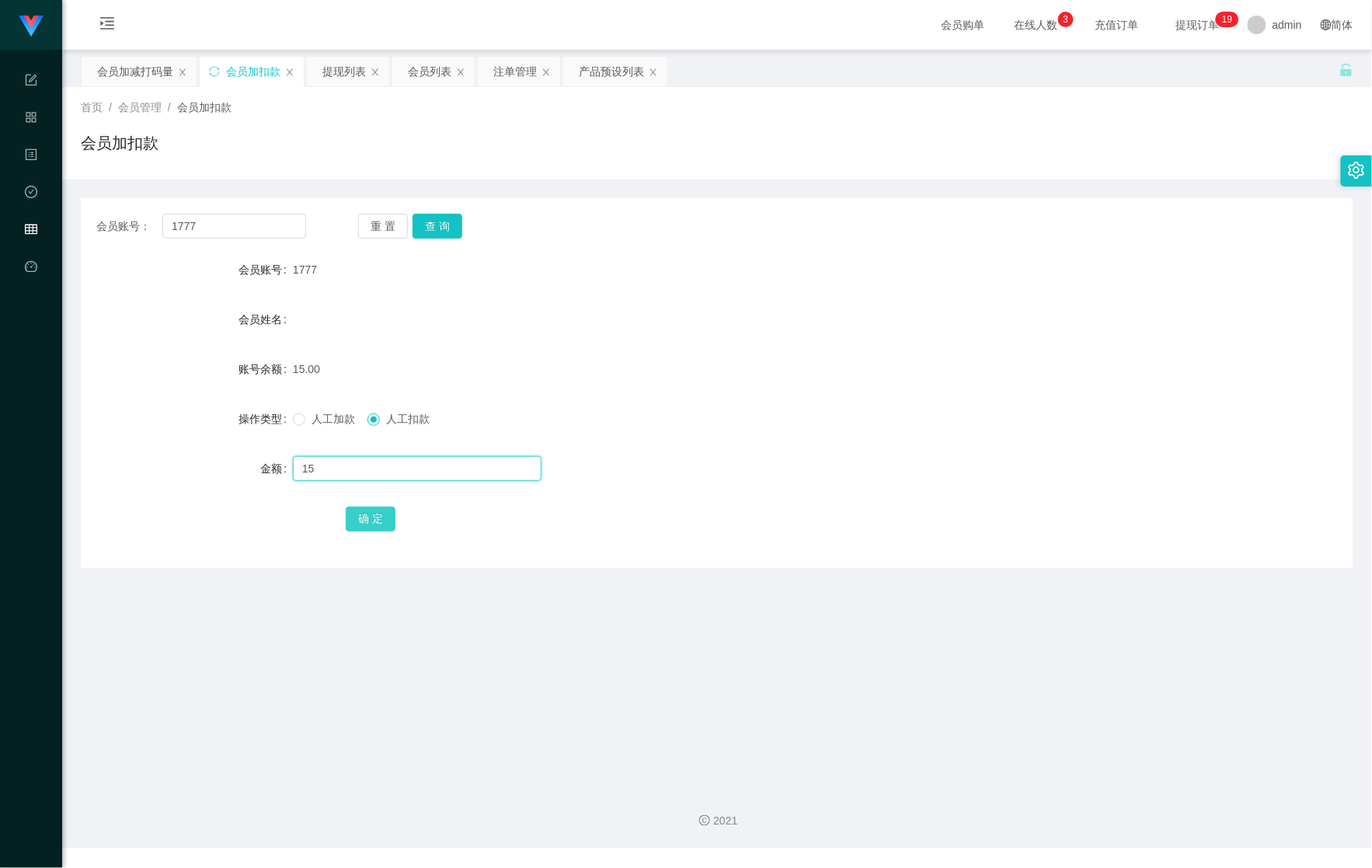
type input "15"
click at [389, 519] on button "确 定" at bounding box center [371, 519] width 50 height 25
